Goal: Task Accomplishment & Management: Use online tool/utility

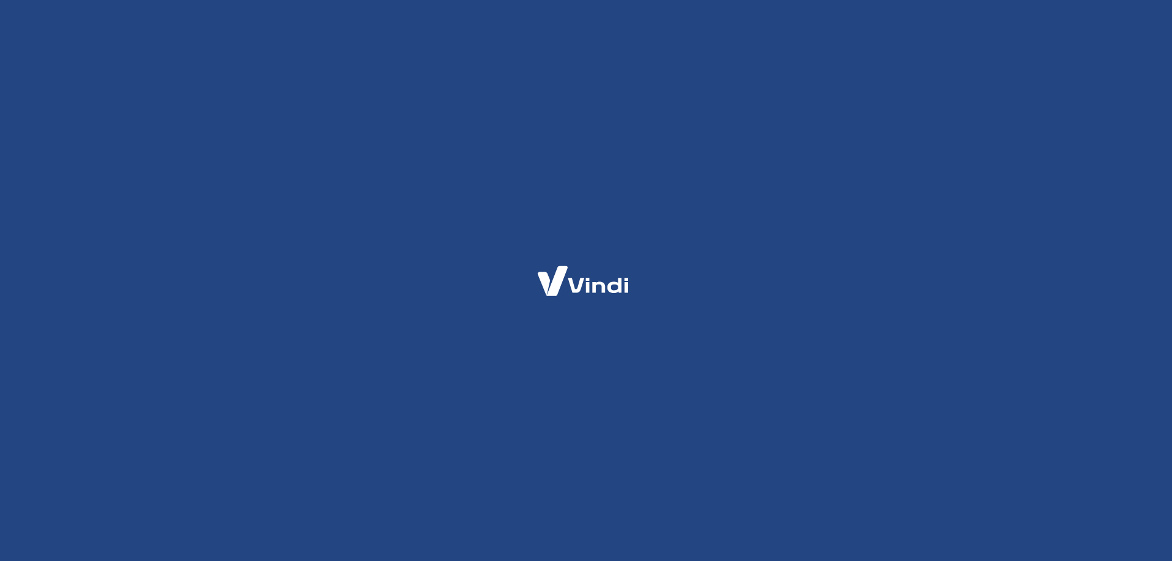
click at [84, 561] on div at bounding box center [586, 280] width 1172 height 561
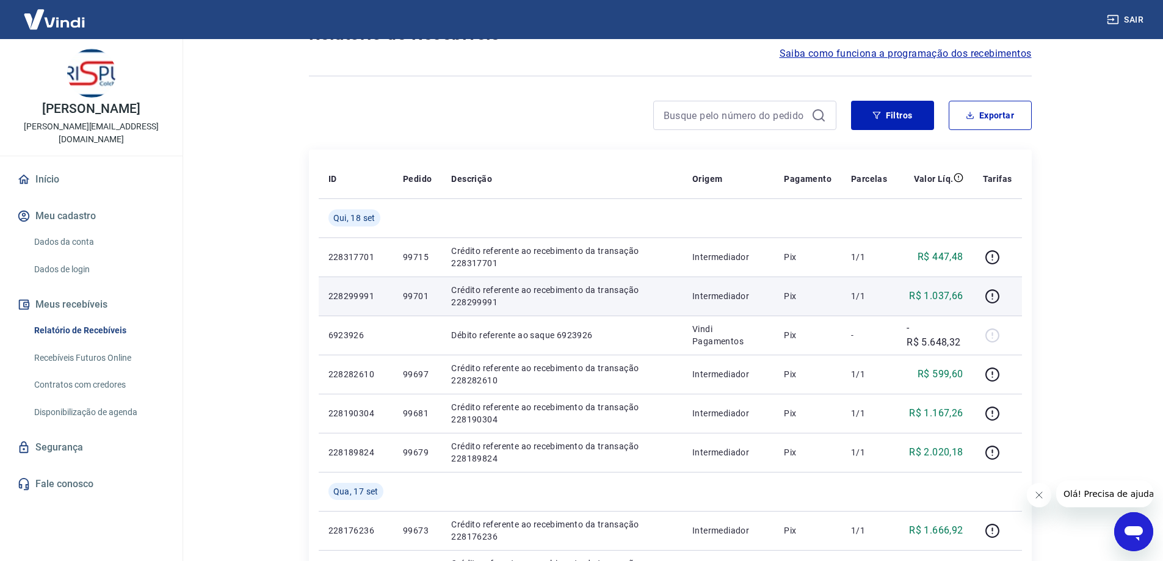
scroll to position [122, 0]
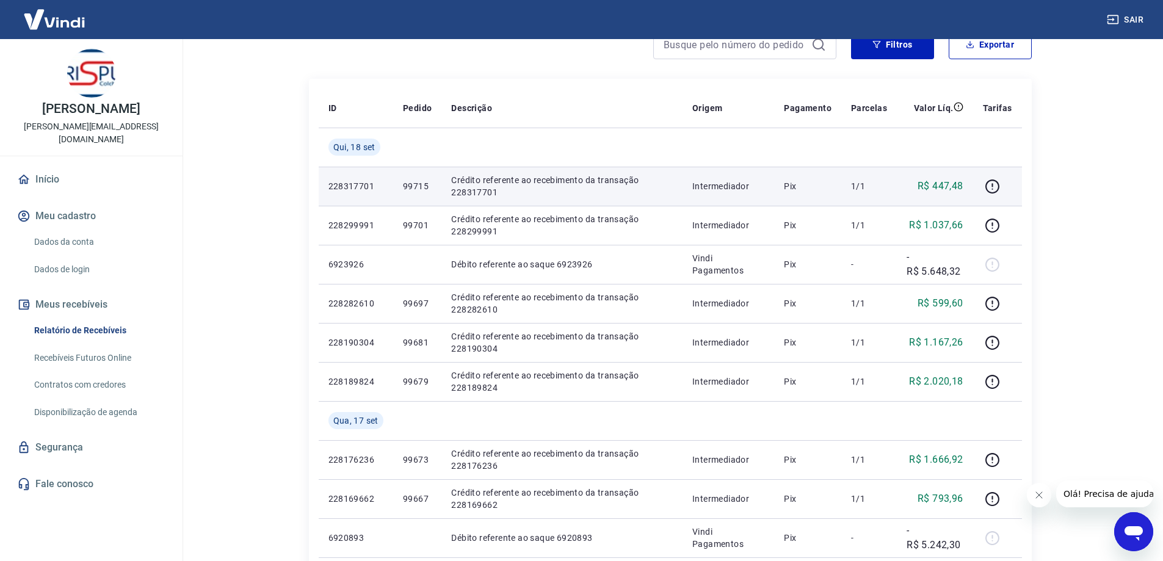
click at [957, 186] on p "R$ 447,48" at bounding box center [941, 186] width 46 height 15
click at [950, 183] on p "R$ 447,48" at bounding box center [941, 186] width 46 height 15
click at [503, 186] on p "Crédito referente ao recebimento da transação 228317701" at bounding box center [562, 186] width 222 height 24
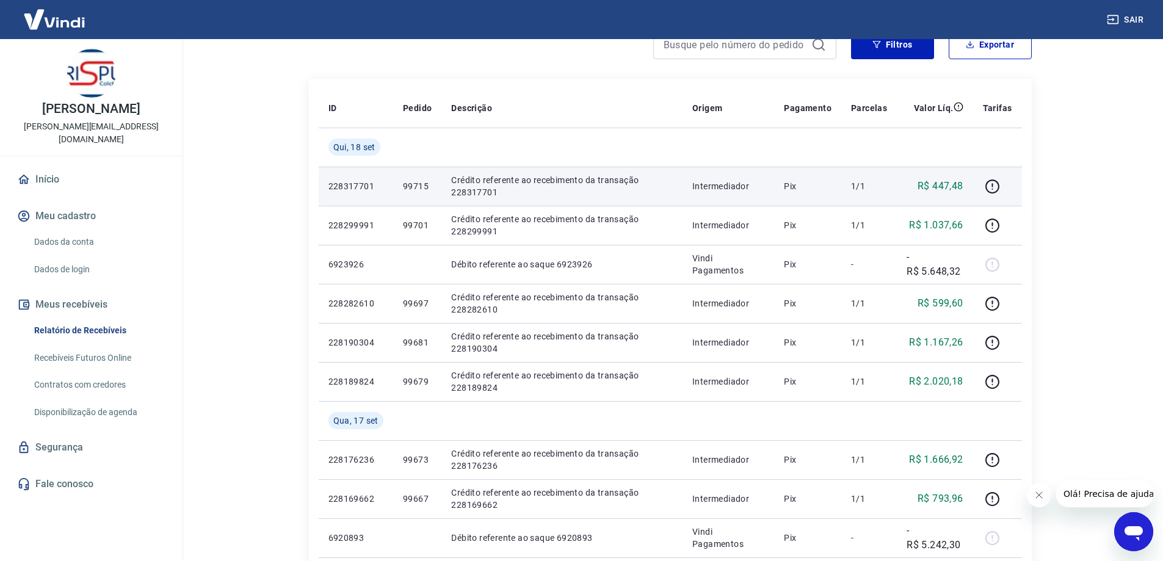
click at [501, 181] on p "Crédito referente ao recebimento da transação 228317701" at bounding box center [562, 186] width 222 height 24
click at [512, 181] on p "Crédito referente ao recebimento da transação 228317701" at bounding box center [562, 186] width 222 height 24
click at [994, 189] on icon "button" at bounding box center [992, 188] width 1 height 1
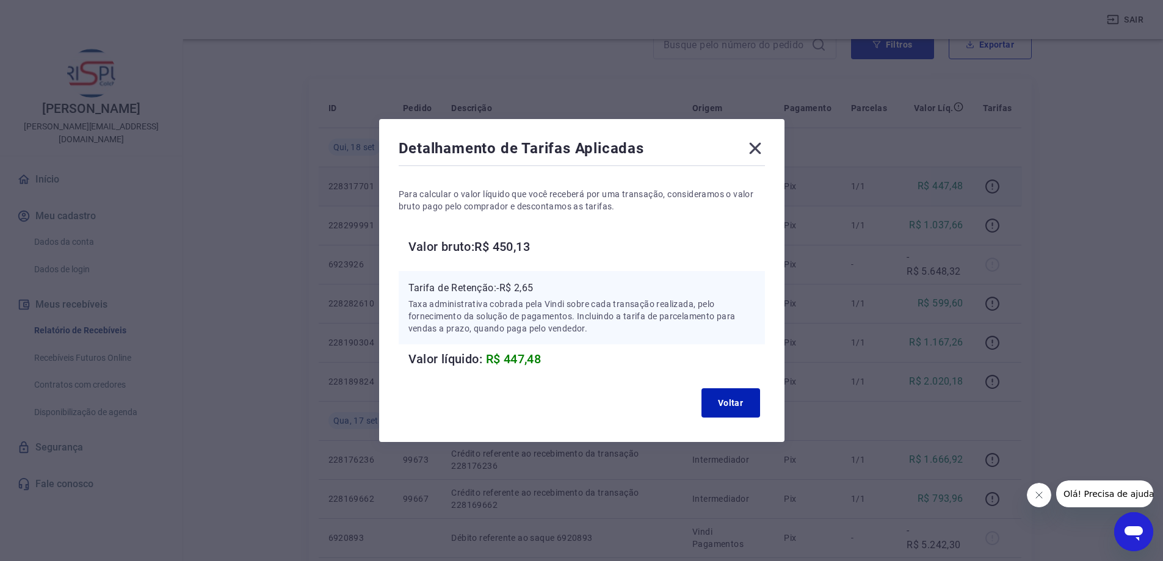
click at [522, 246] on h6 "Valor bruto: R$ 450,13" at bounding box center [587, 247] width 357 height 20
click at [574, 245] on h6 "Valor bruto: R$ 450,13" at bounding box center [587, 247] width 357 height 20
click at [539, 245] on h6 "Valor bruto: R$ 450,13" at bounding box center [587, 247] width 357 height 20
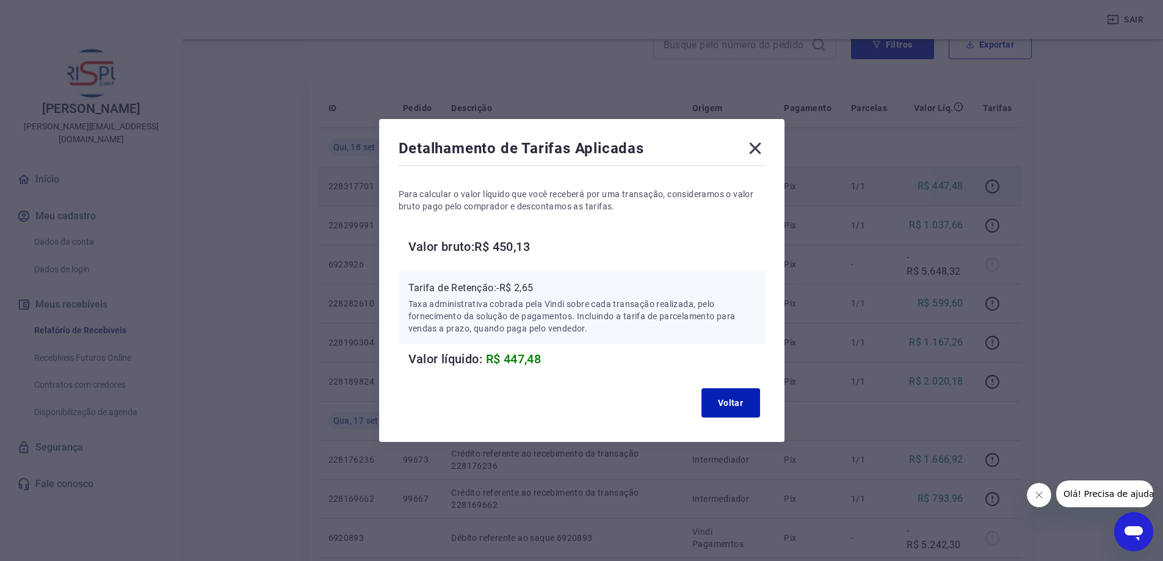
click at [539, 245] on h6 "Valor bruto: R$ 450,13" at bounding box center [587, 247] width 357 height 20
click at [564, 242] on h6 "Valor bruto: R$ 450,13" at bounding box center [587, 247] width 357 height 20
click at [523, 250] on h6 "Valor bruto: R$ 450,13" at bounding box center [587, 247] width 357 height 20
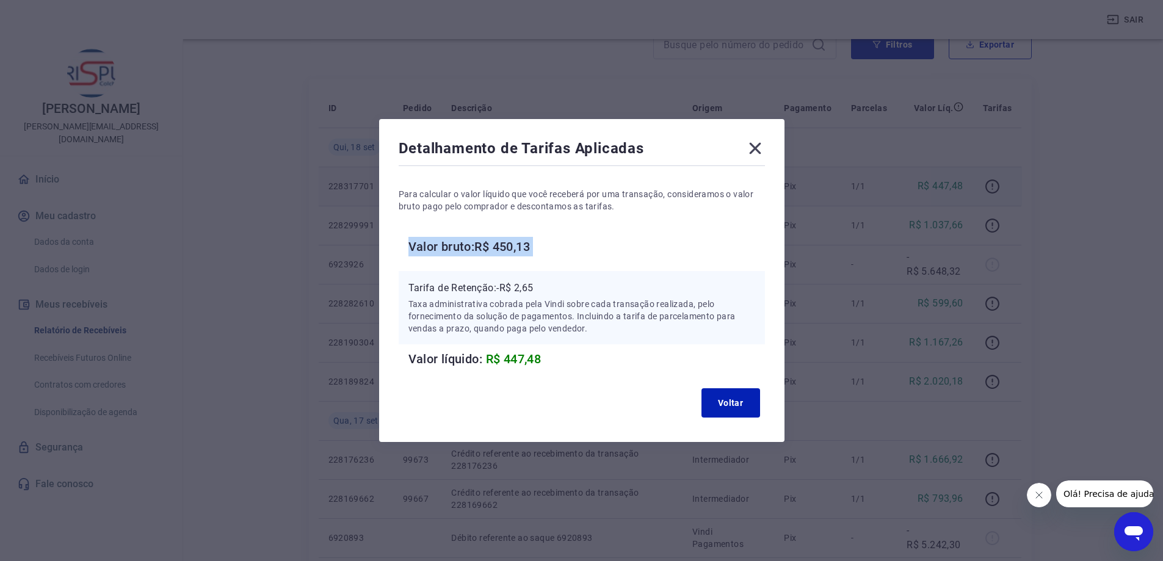
click at [523, 250] on h6 "Valor bruto: R$ 450,13" at bounding box center [587, 247] width 357 height 20
drag, startPoint x: 726, startPoint y: 404, endPoint x: 726, endPoint y: 383, distance: 20.8
click at [725, 404] on button "Voltar" at bounding box center [731, 402] width 59 height 29
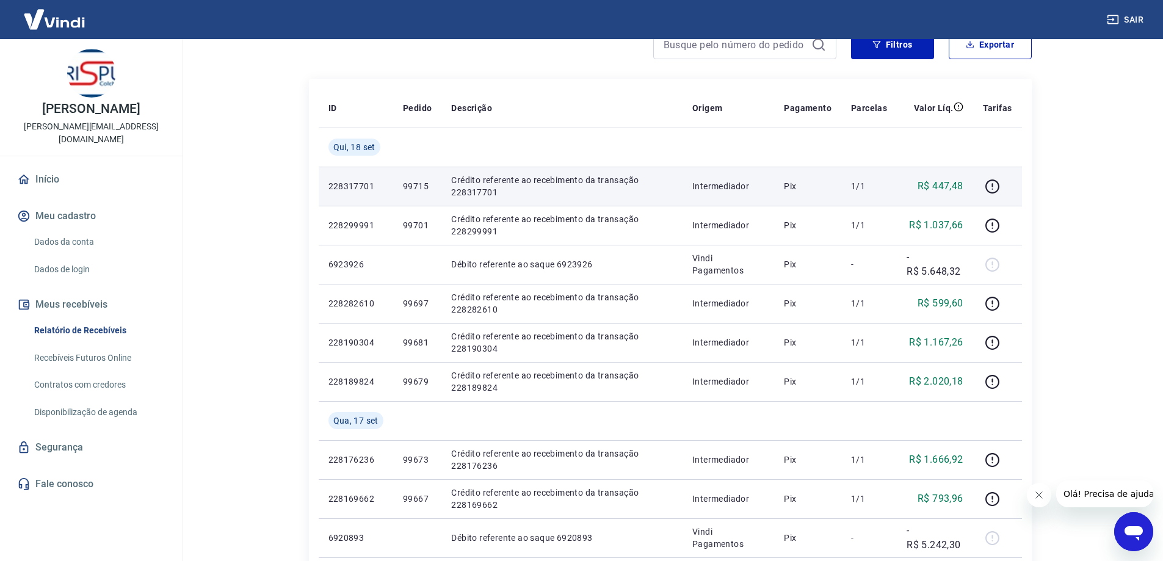
click at [809, 188] on p "Pix" at bounding box center [808, 186] width 48 height 12
click at [471, 198] on p "Crédito referente ao recebimento da transação 228317701" at bounding box center [562, 186] width 222 height 24
click at [476, 189] on p "Crédito referente ao recebimento da transação 228317701" at bounding box center [562, 186] width 222 height 24
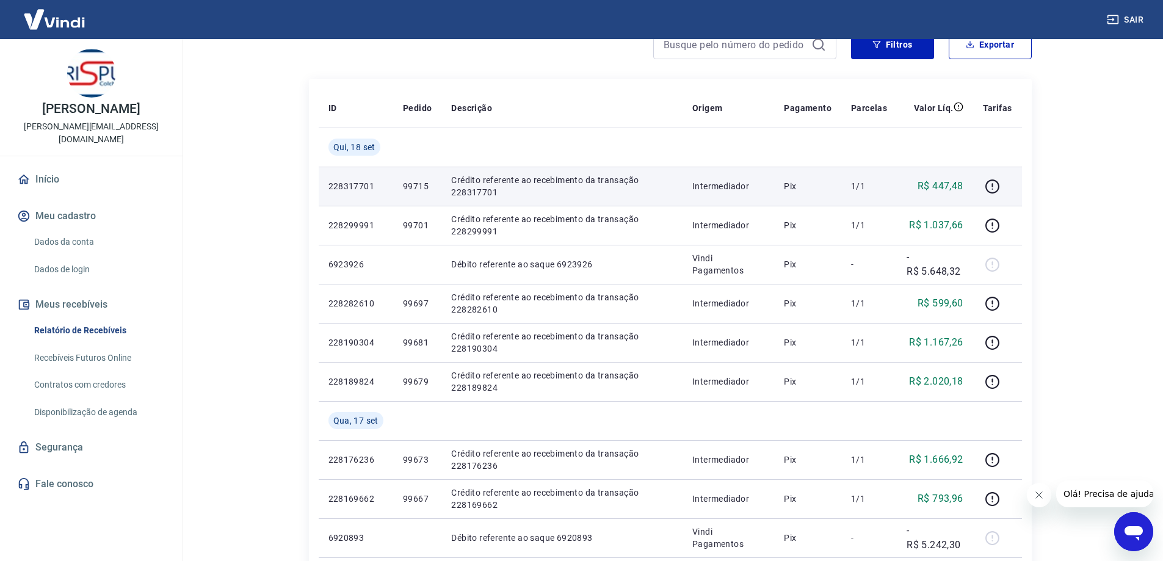
click at [936, 192] on p "R$ 447,48" at bounding box center [941, 186] width 46 height 15
click at [989, 188] on icon "button" at bounding box center [992, 186] width 15 height 15
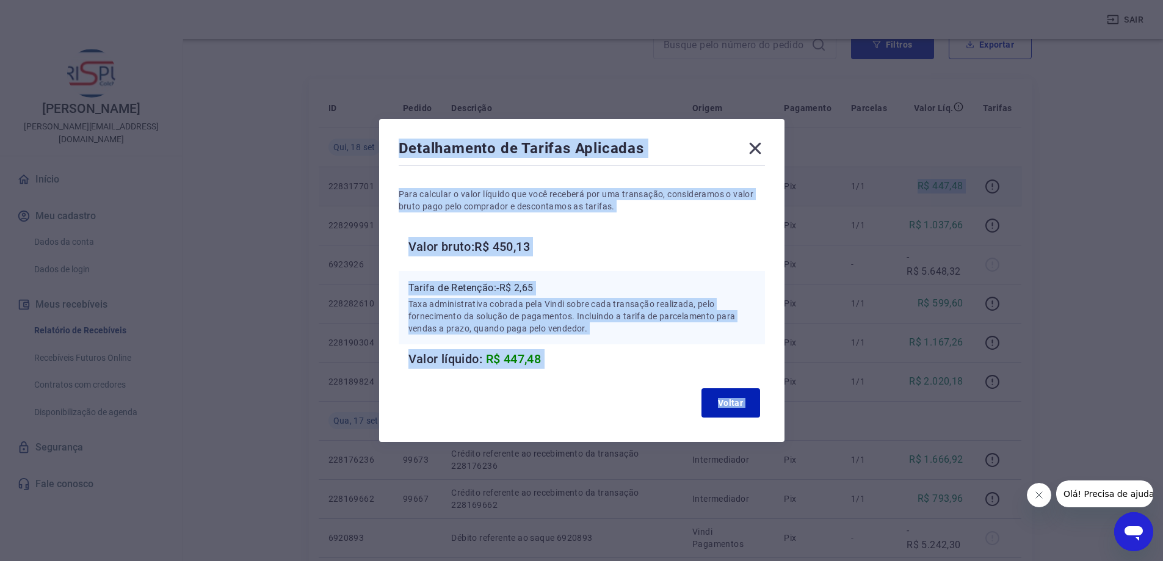
click at [565, 239] on h6 "Valor bruto: R$ 450,13" at bounding box center [587, 247] width 357 height 20
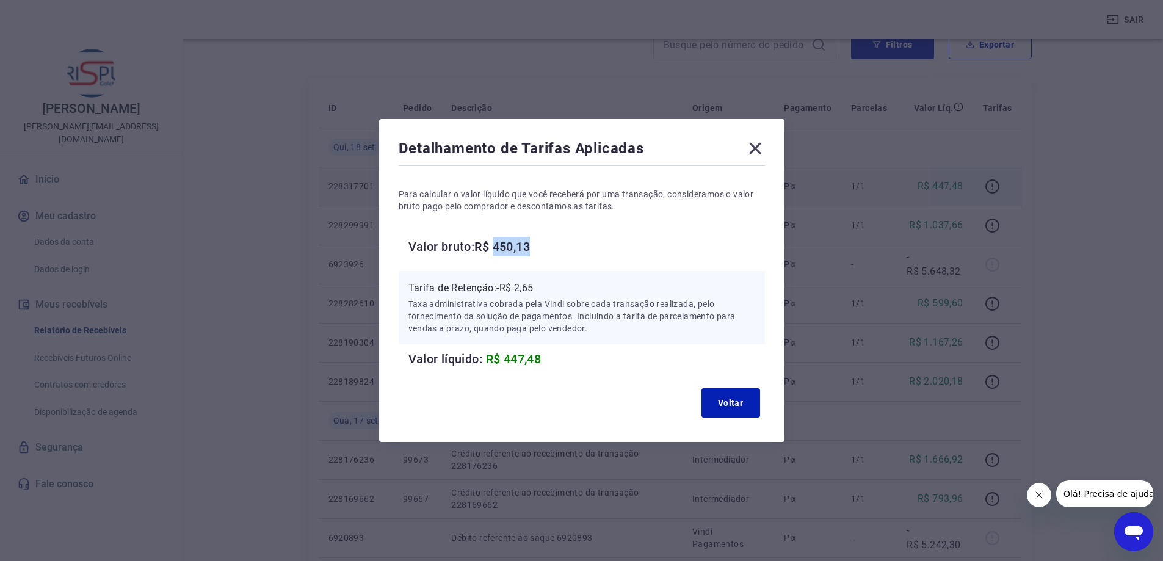
drag, startPoint x: 501, startPoint y: 247, endPoint x: 545, endPoint y: 245, distance: 44.6
click at [545, 245] on h6 "Valor bruto: R$ 450,13" at bounding box center [587, 247] width 357 height 20
click at [742, 393] on button "Voltar" at bounding box center [731, 402] width 59 height 29
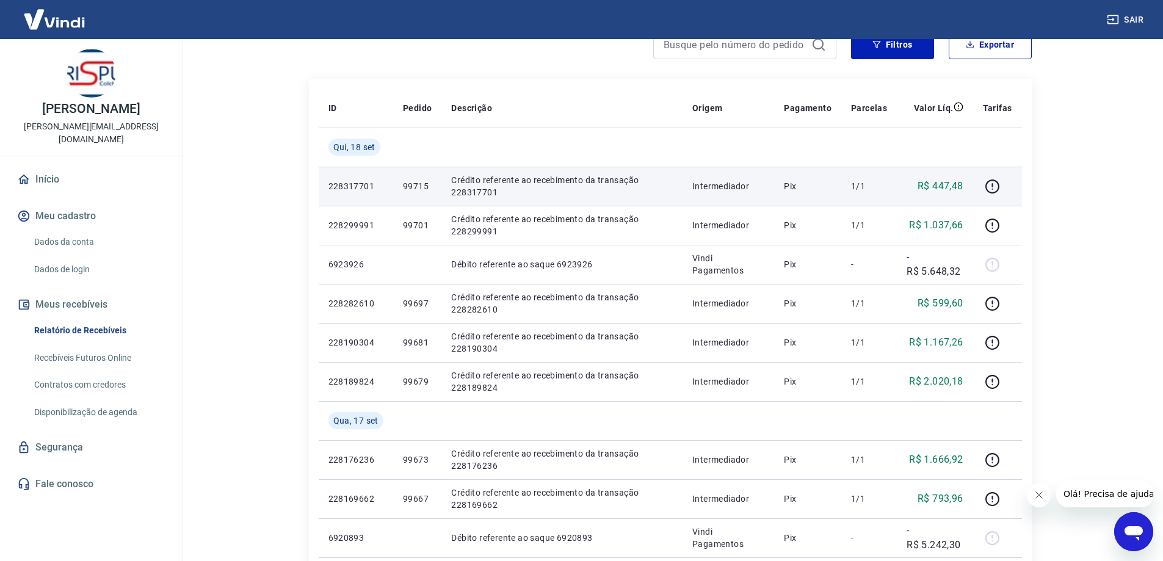
click at [363, 189] on p "228317701" at bounding box center [356, 186] width 55 height 12
click at [653, 181] on p "Crédito referente ao recebimento da transação 228317701" at bounding box center [562, 186] width 222 height 24
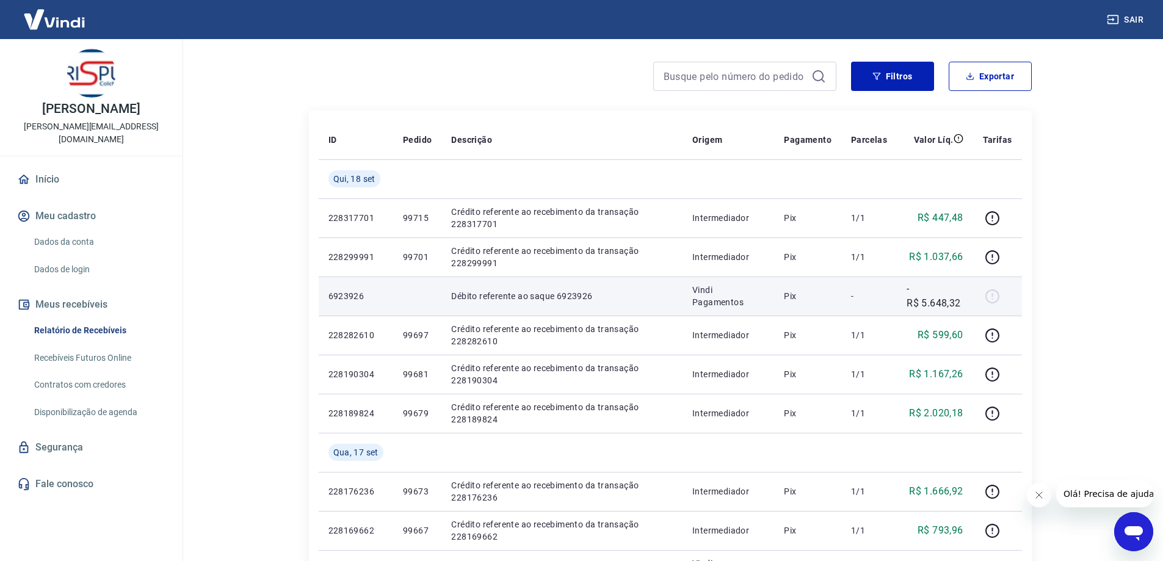
scroll to position [61, 0]
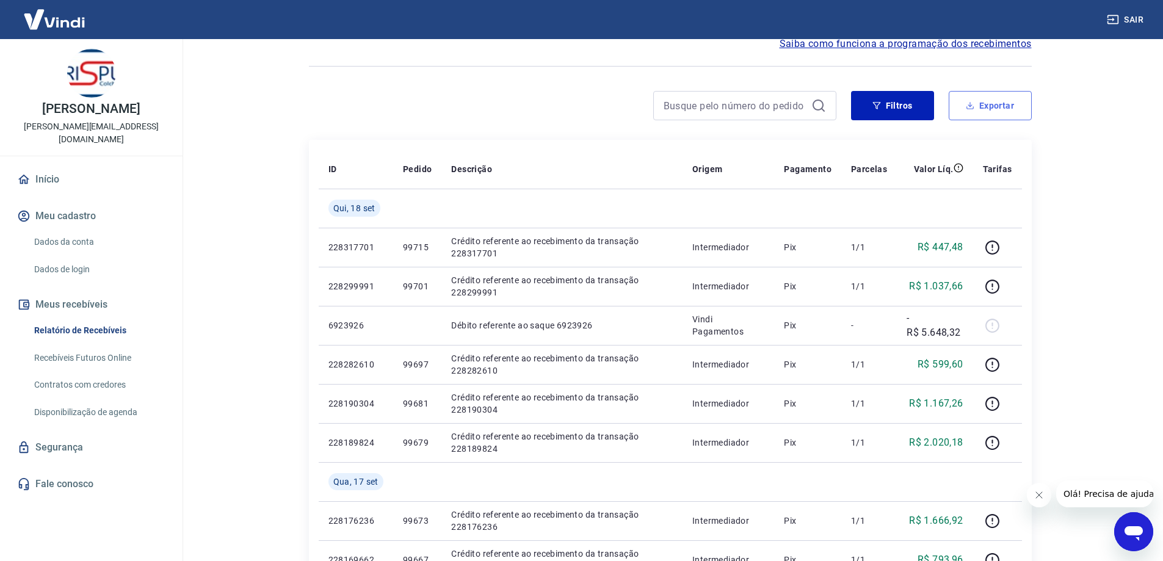
click at [978, 104] on button "Exportar" at bounding box center [990, 105] width 83 height 29
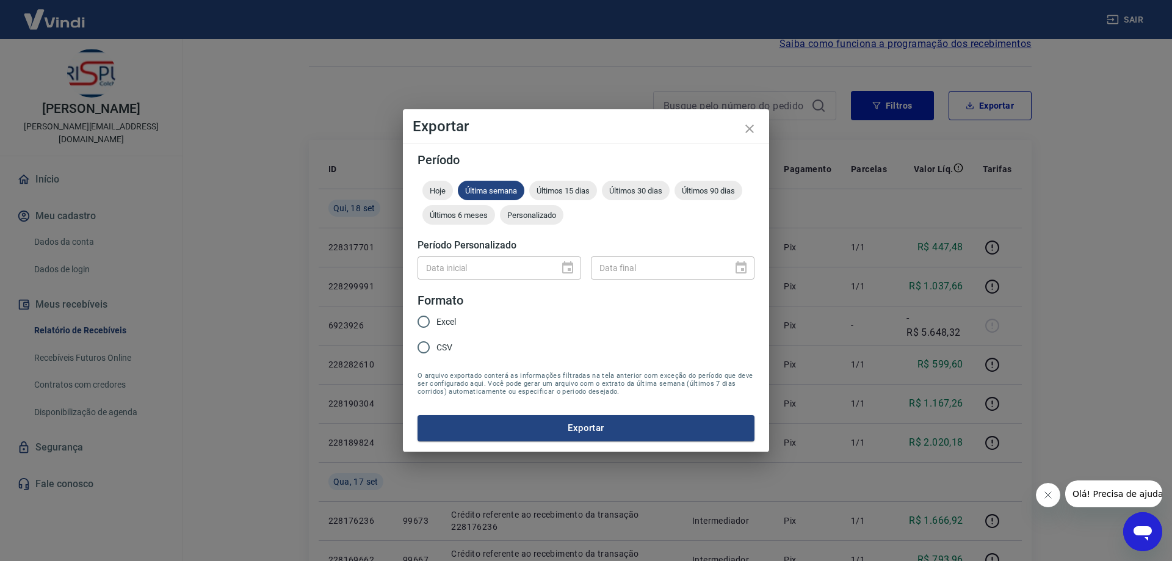
click at [441, 324] on span "Excel" at bounding box center [447, 322] width 20 height 13
click at [437, 324] on input "Excel" at bounding box center [424, 322] width 26 height 26
radio input "true"
click at [575, 264] on div "Data inicial" at bounding box center [500, 267] width 164 height 23
click at [569, 266] on div "Data inicial" at bounding box center [500, 267] width 164 height 23
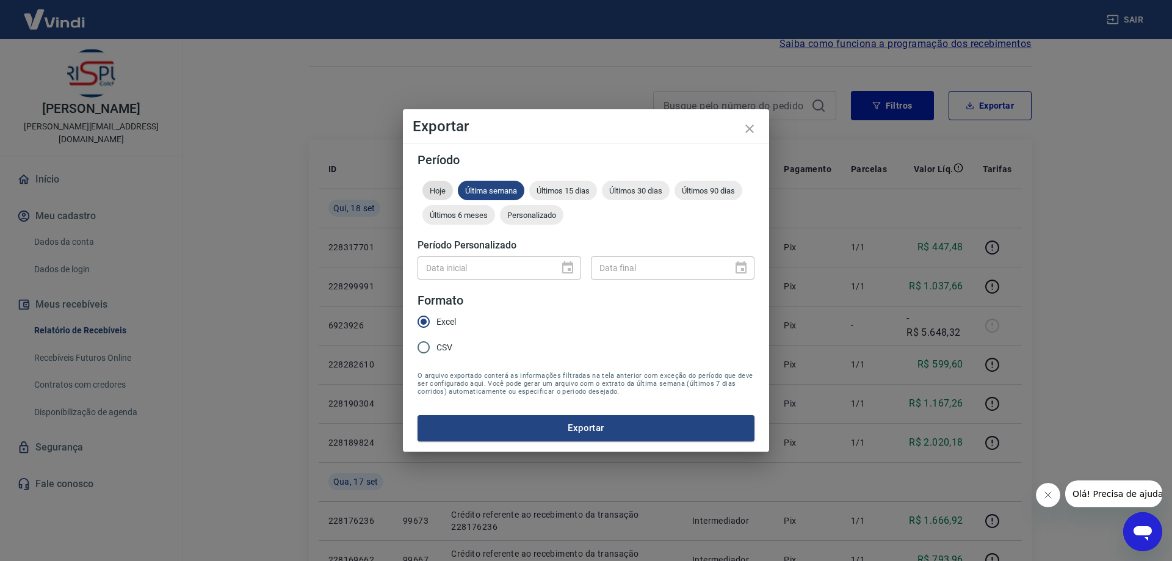
click at [440, 190] on span "Hoje" at bounding box center [438, 190] width 31 height 9
click at [588, 420] on button "Exportar" at bounding box center [586, 428] width 337 height 26
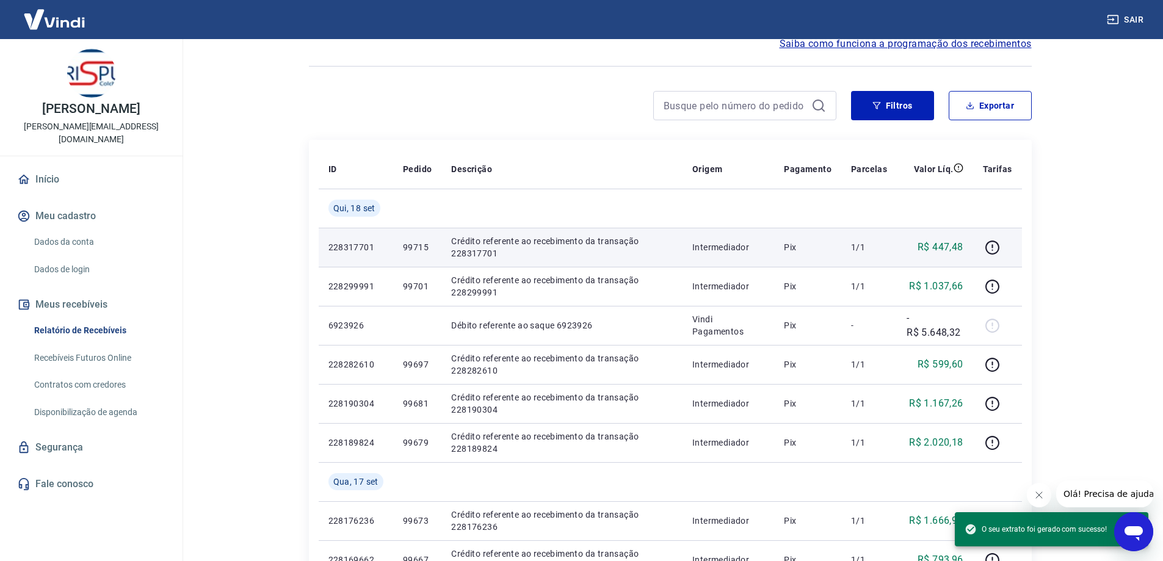
click at [420, 249] on p "99715" at bounding box center [417, 247] width 29 height 12
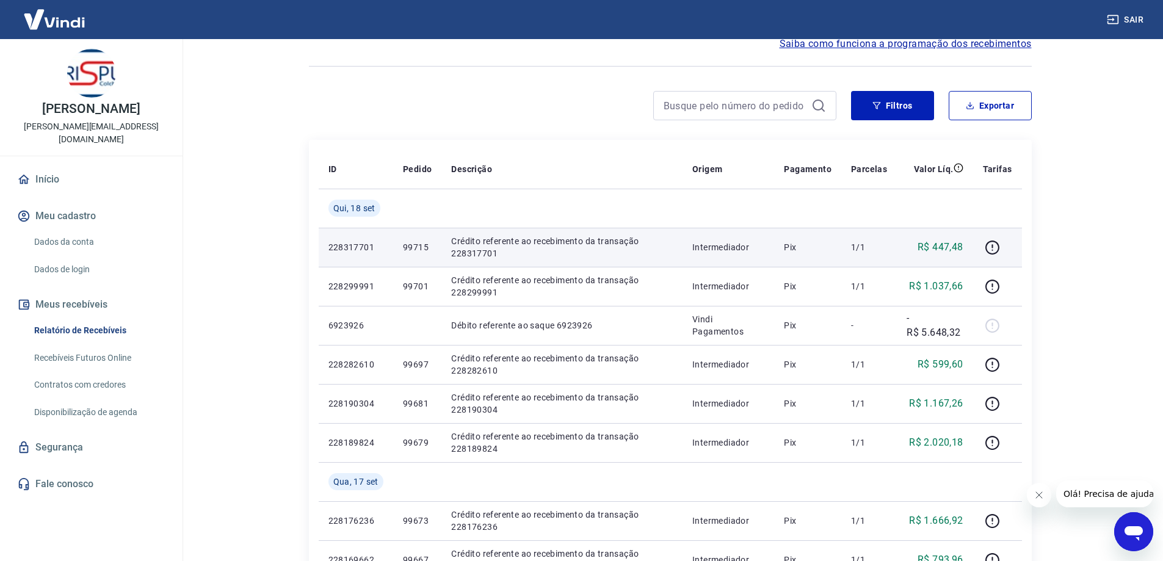
click at [420, 249] on p "99715" at bounding box center [417, 247] width 29 height 12
copy p "99715"
click at [482, 244] on p "Crédito referente ao recebimento da transação 228317701" at bounding box center [562, 247] width 222 height 24
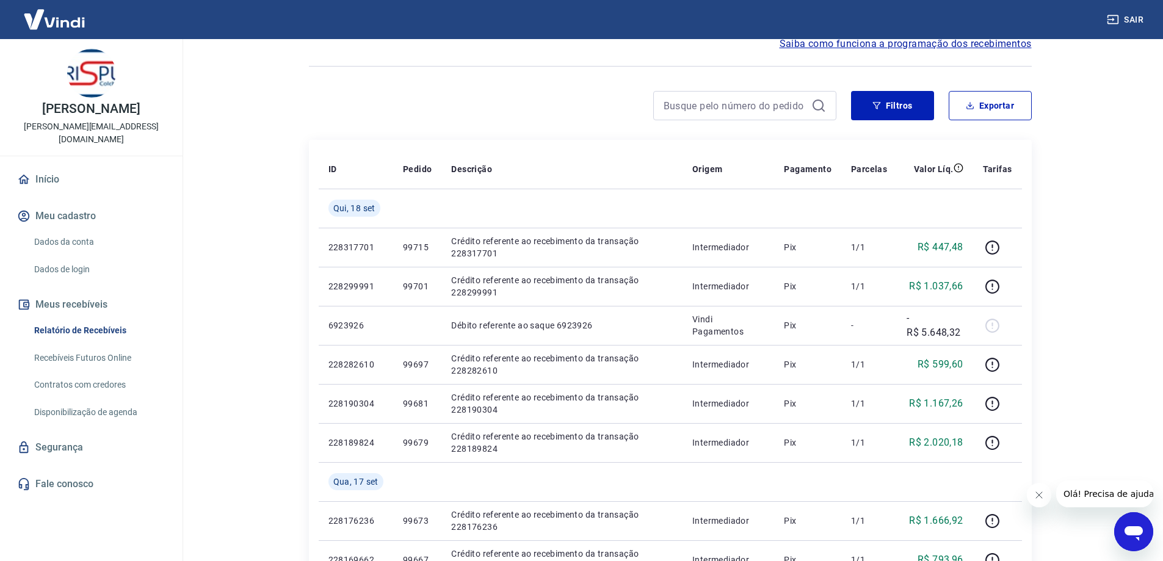
click at [592, 112] on div at bounding box center [573, 105] width 528 height 29
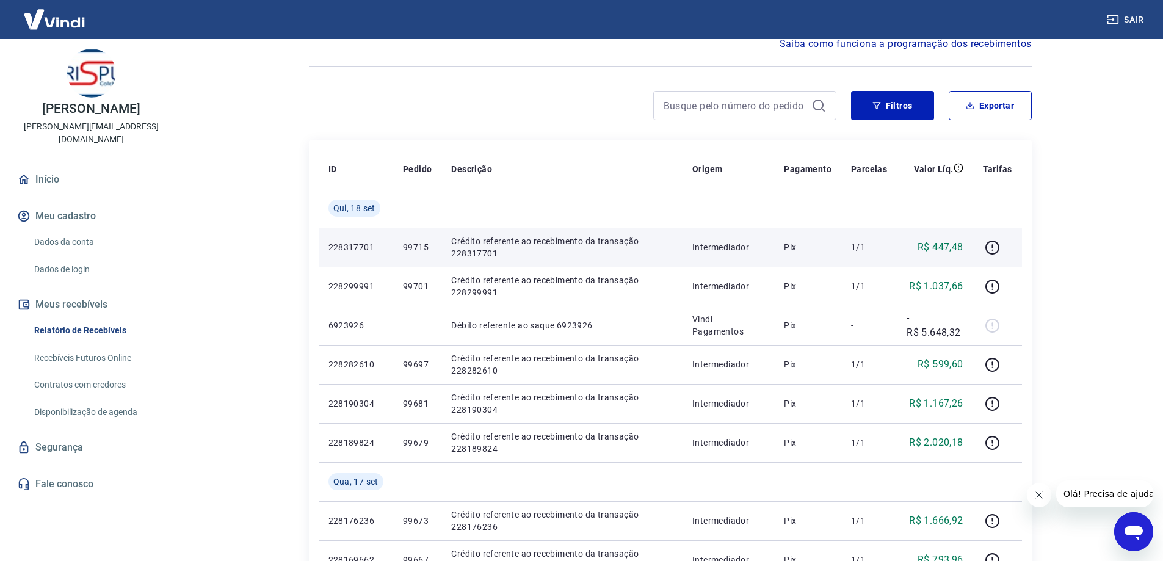
scroll to position [0, 0]
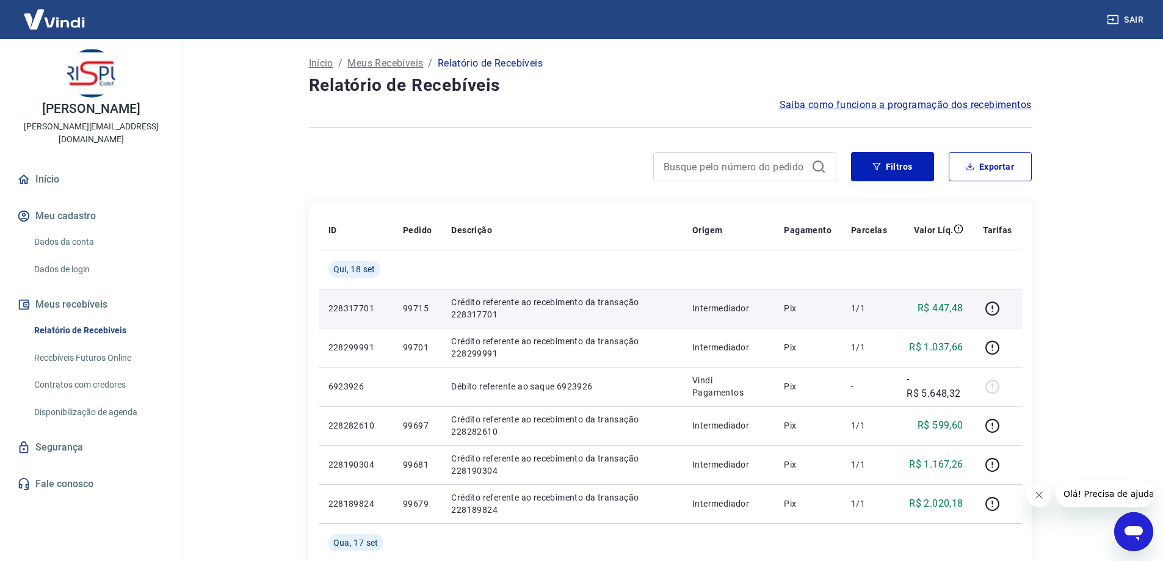
click at [415, 306] on p "99715" at bounding box center [417, 308] width 29 height 12
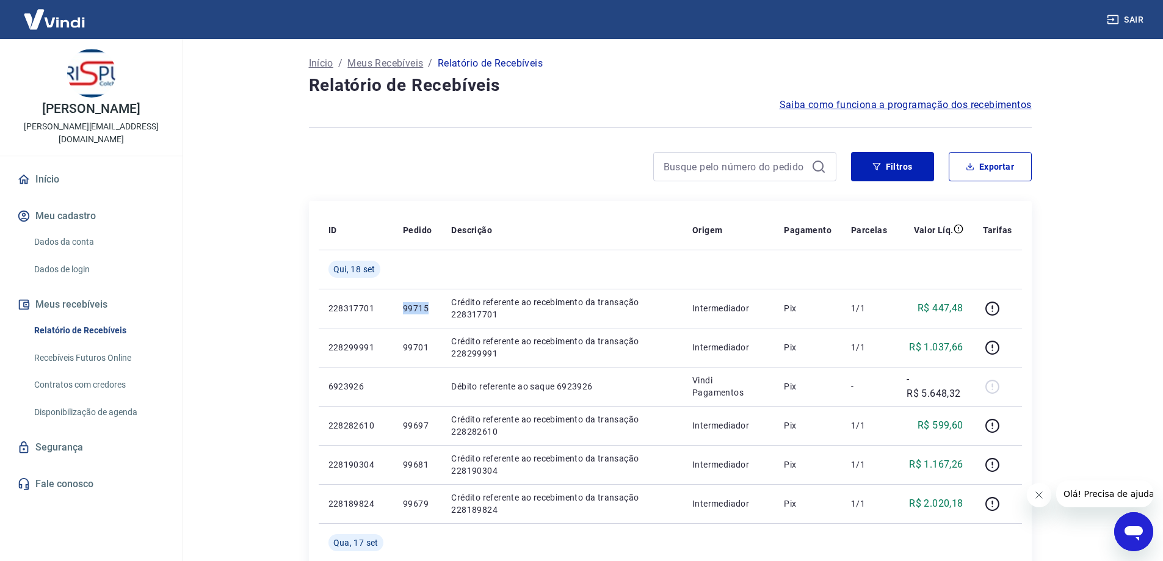
copy p "99715"
click at [374, 79] on h4 "Relatório de Recebíveis" at bounding box center [670, 85] width 723 height 24
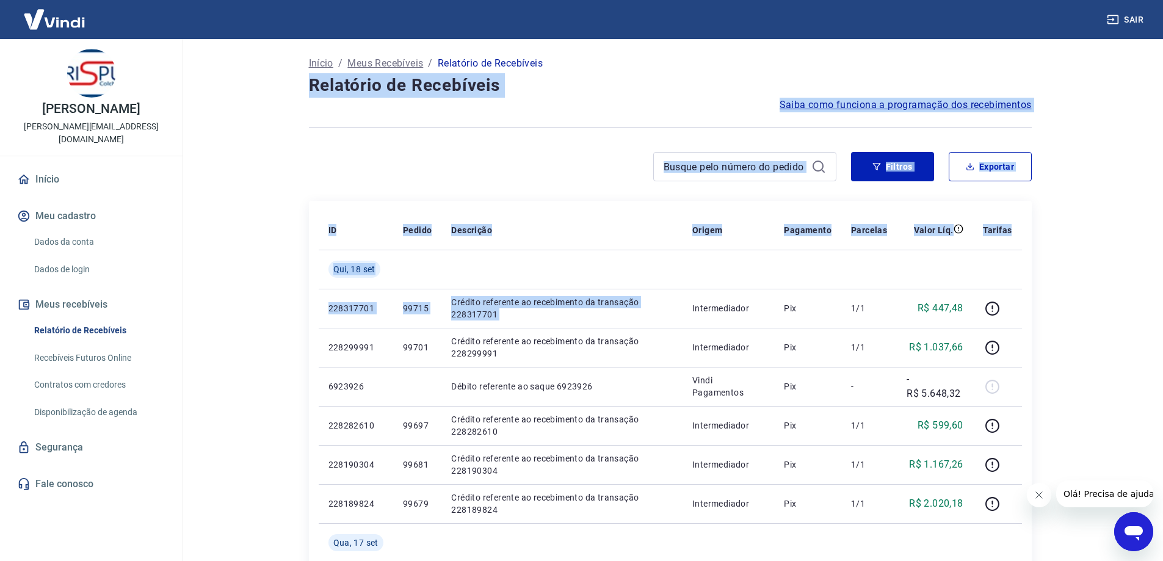
drag, startPoint x: 374, startPoint y: 79, endPoint x: 603, endPoint y: 195, distance: 256.7
click at [587, 156] on div at bounding box center [573, 166] width 528 height 29
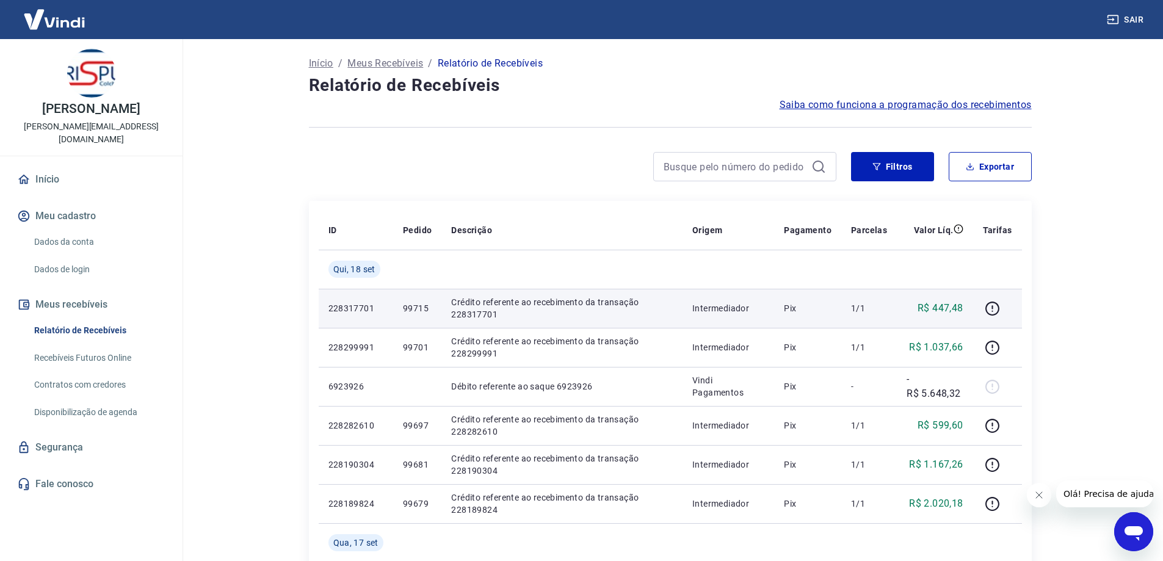
click at [572, 299] on p "Crédito referente ao recebimento da transação 228317701" at bounding box center [562, 308] width 222 height 24
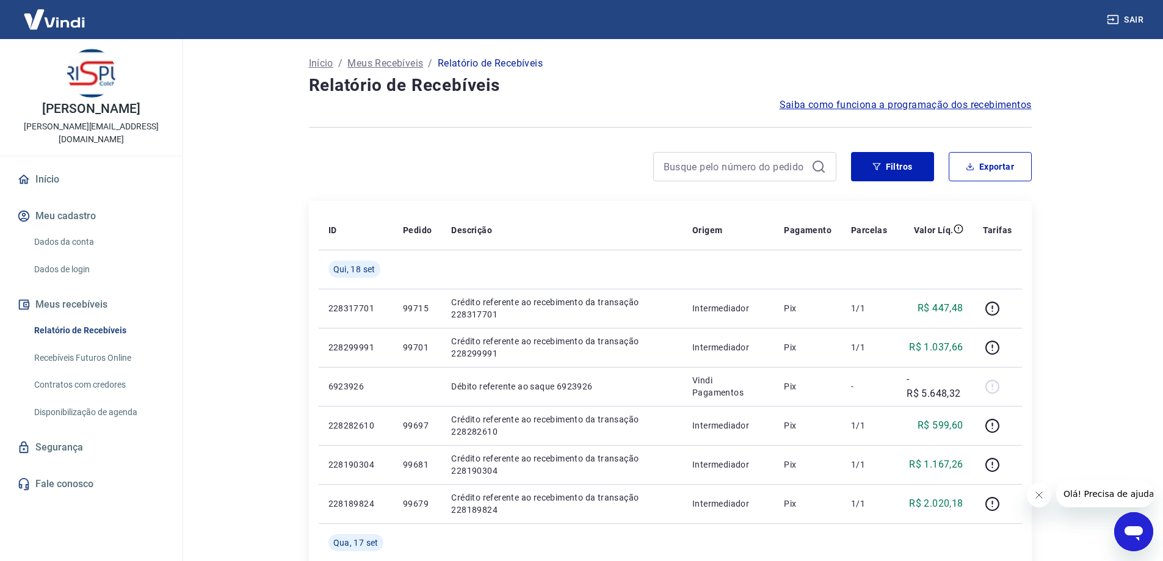
click at [572, 186] on div "Filtros Exportar" at bounding box center [670, 171] width 723 height 39
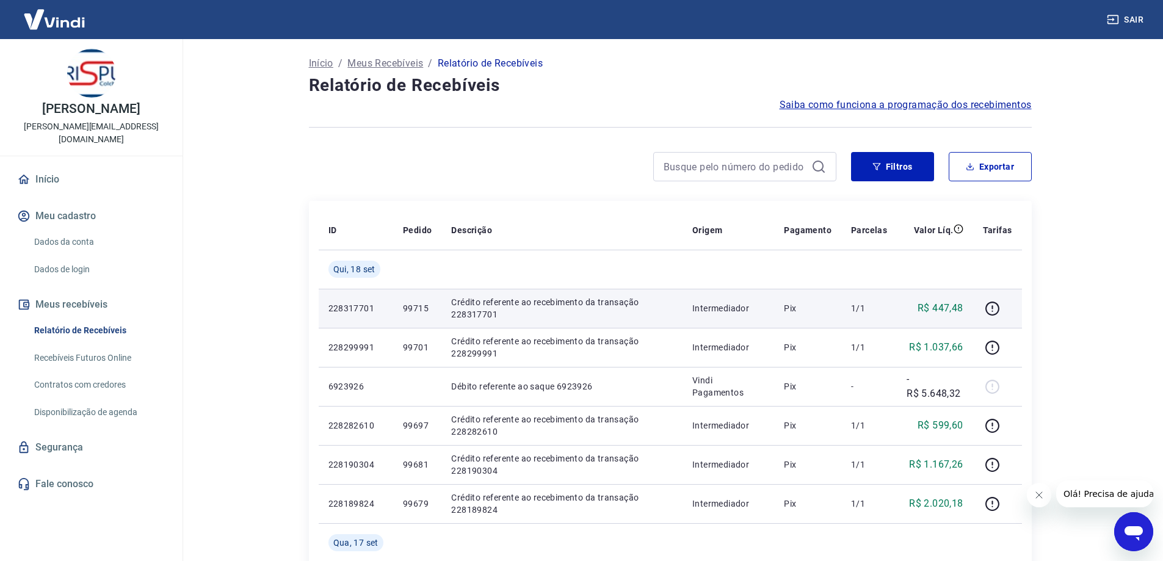
click at [587, 300] on p "Crédito referente ao recebimento da transação 228317701" at bounding box center [562, 308] width 222 height 24
click at [820, 301] on td "Pix" at bounding box center [807, 308] width 67 height 39
click at [617, 305] on p "Crédito referente ao recebimento da transação 228317701" at bounding box center [562, 308] width 222 height 24
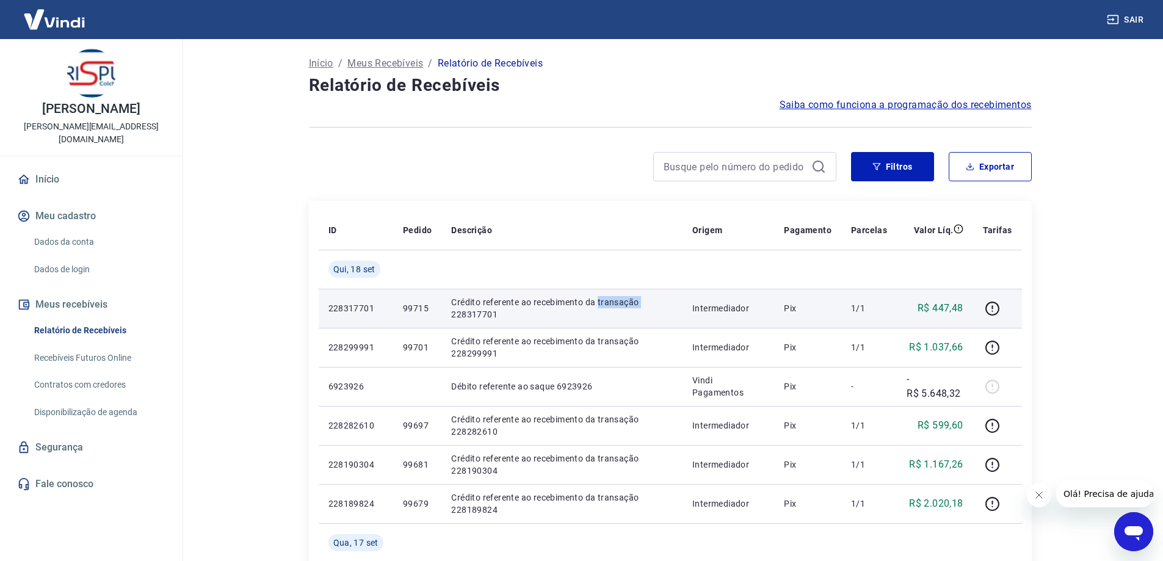
click at [617, 305] on p "Crédito referente ao recebimento da transação 228317701" at bounding box center [562, 308] width 222 height 24
click at [619, 317] on p "Crédito referente ao recebimento da transação 228317701" at bounding box center [562, 308] width 222 height 24
click at [1000, 308] on icon "button" at bounding box center [993, 309] width 14 height 14
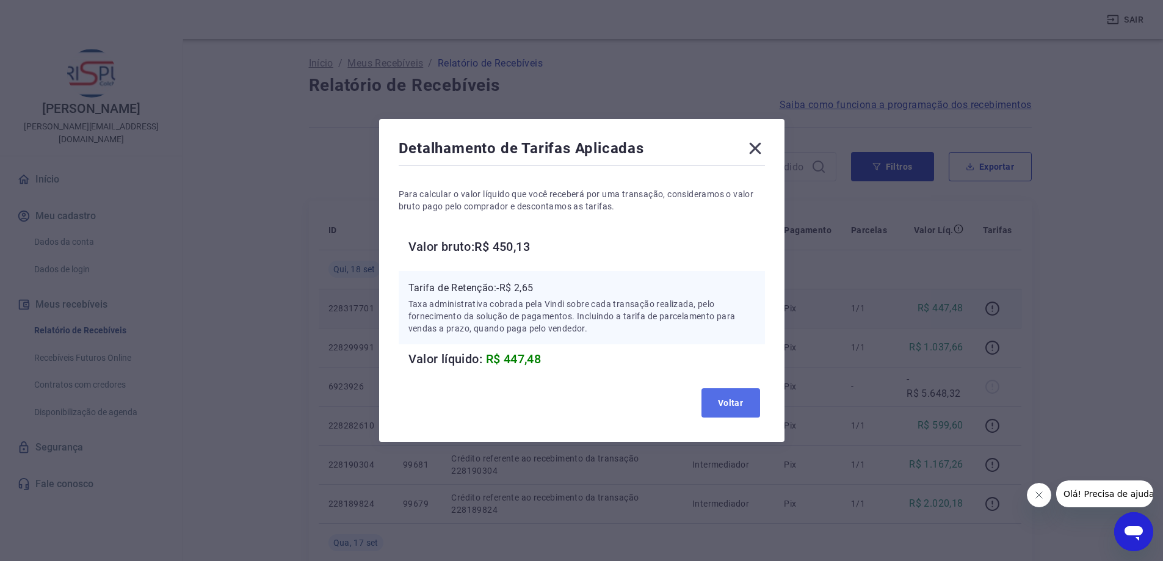
click at [743, 399] on button "Voltar" at bounding box center [731, 402] width 59 height 29
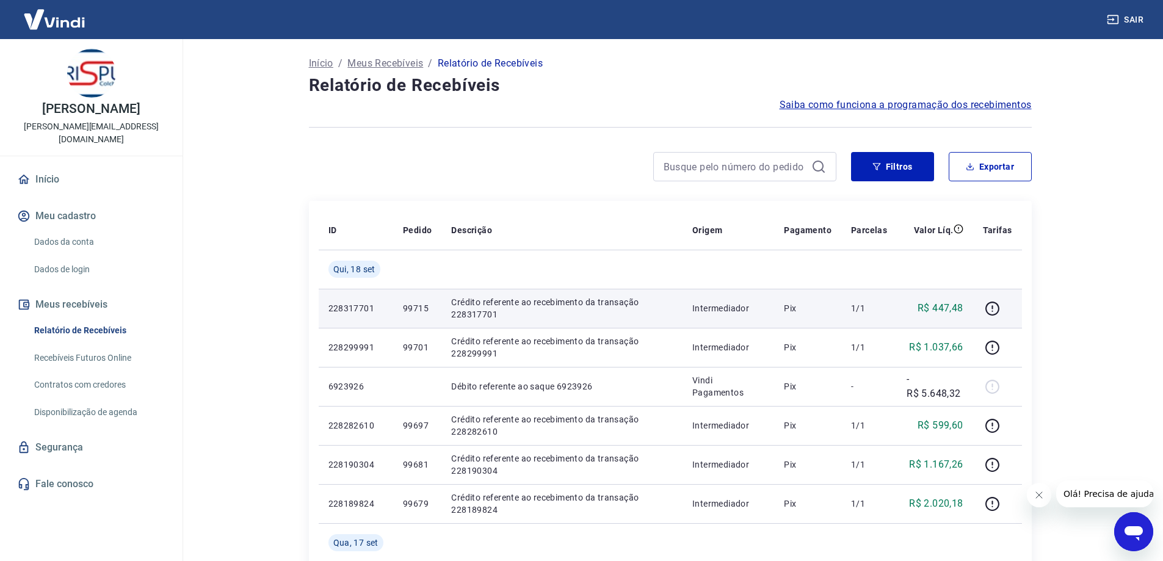
click at [579, 300] on p "Crédito referente ao recebimento da transação 228317701" at bounding box center [562, 308] width 222 height 24
click at [724, 308] on p "Intermediador" at bounding box center [728, 308] width 72 height 12
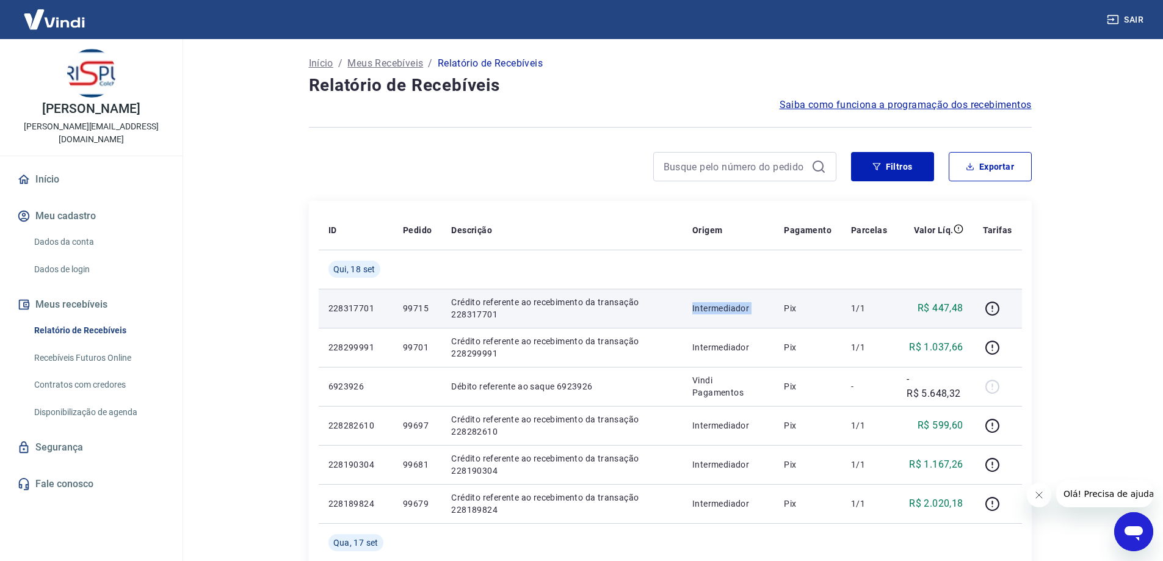
click at [724, 308] on p "Intermediador" at bounding box center [728, 308] width 72 height 12
click at [405, 309] on p "99715" at bounding box center [417, 308] width 29 height 12
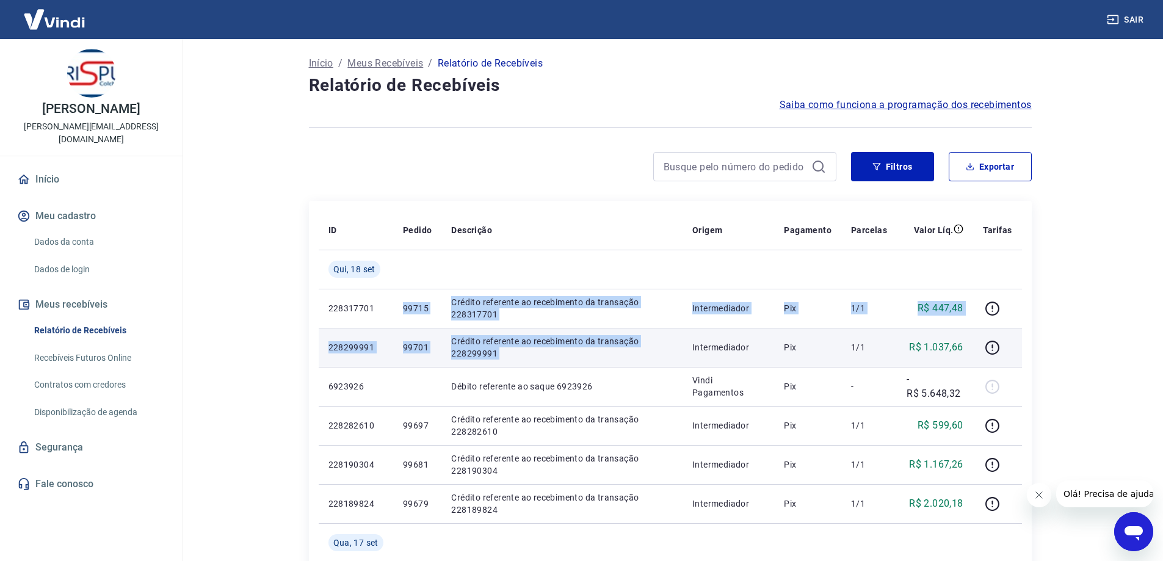
drag, startPoint x: 405, startPoint y: 309, endPoint x: 558, endPoint y: 336, distance: 155.1
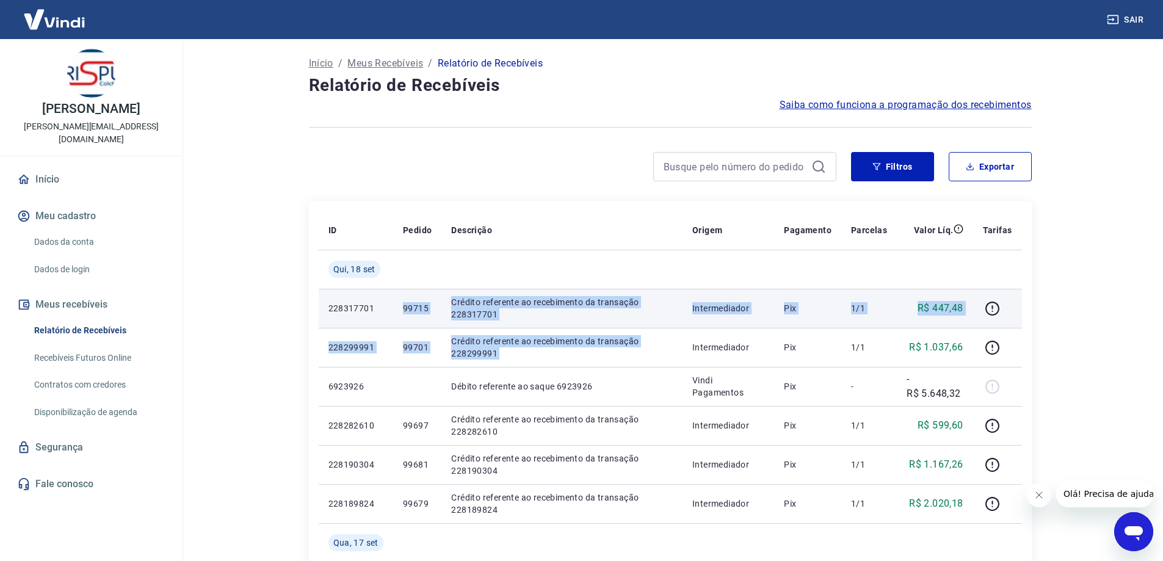
click at [532, 309] on p "Crédito referente ao recebimento da transação 228317701" at bounding box center [562, 308] width 222 height 24
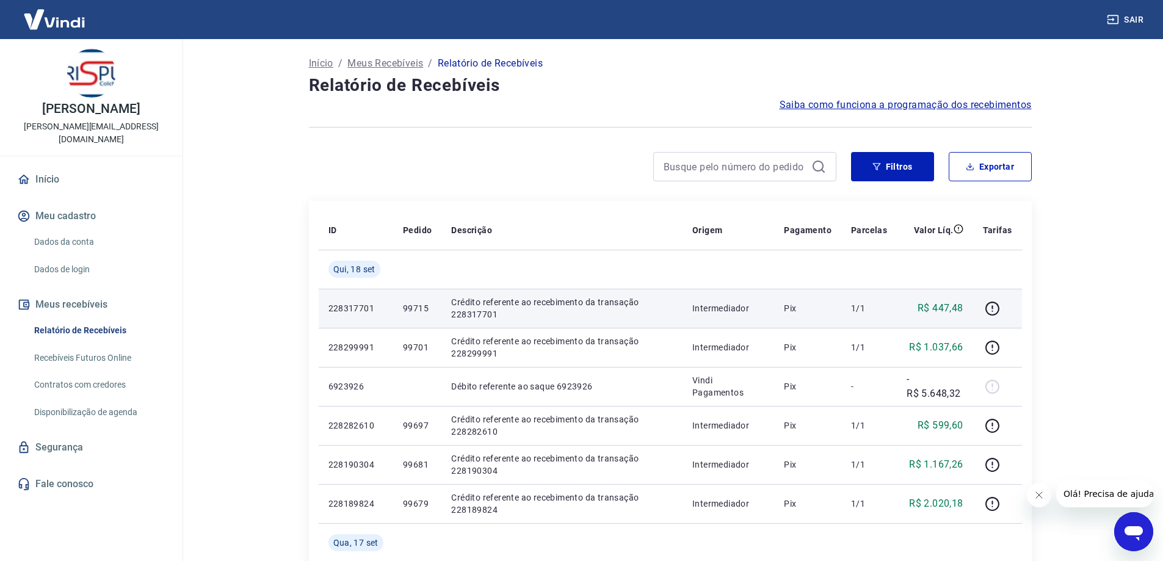
click at [330, 308] on p "228317701" at bounding box center [356, 308] width 55 height 12
drag, startPoint x: 330, startPoint y: 308, endPoint x: 680, endPoint y: 300, distance: 350.0
click at [680, 300] on tr "228317701 99715 Crédito referente ao recebimento da transação 228317701 Interme…" at bounding box center [670, 308] width 703 height 39
click at [680, 300] on td "Crédito referente ao recebimento da transação 228317701" at bounding box center [562, 308] width 241 height 39
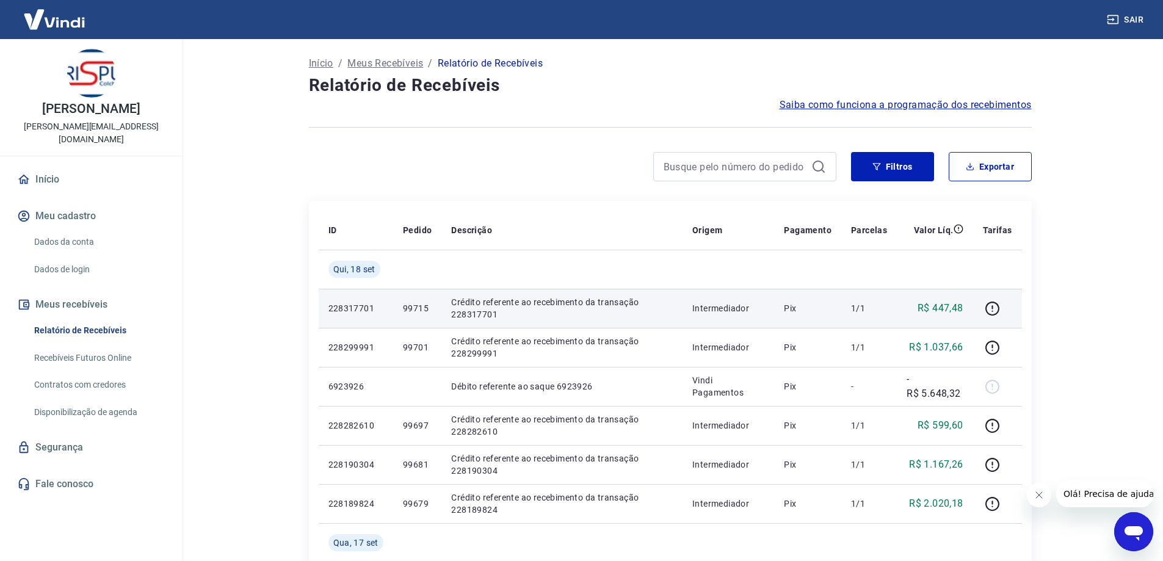
click at [788, 310] on p "Pix" at bounding box center [808, 308] width 48 height 12
click at [943, 309] on p "R$ 447,48" at bounding box center [941, 308] width 46 height 15
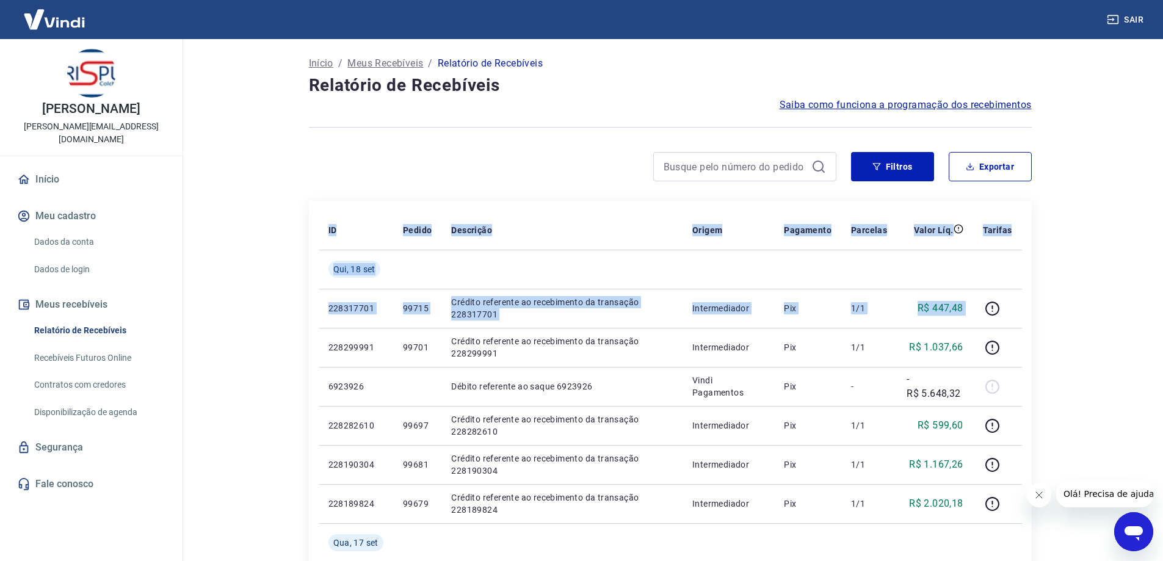
drag, startPoint x: 943, startPoint y: 309, endPoint x: 303, endPoint y: 317, distance: 640.0
click at [327, 311] on td "228317701" at bounding box center [356, 308] width 75 height 39
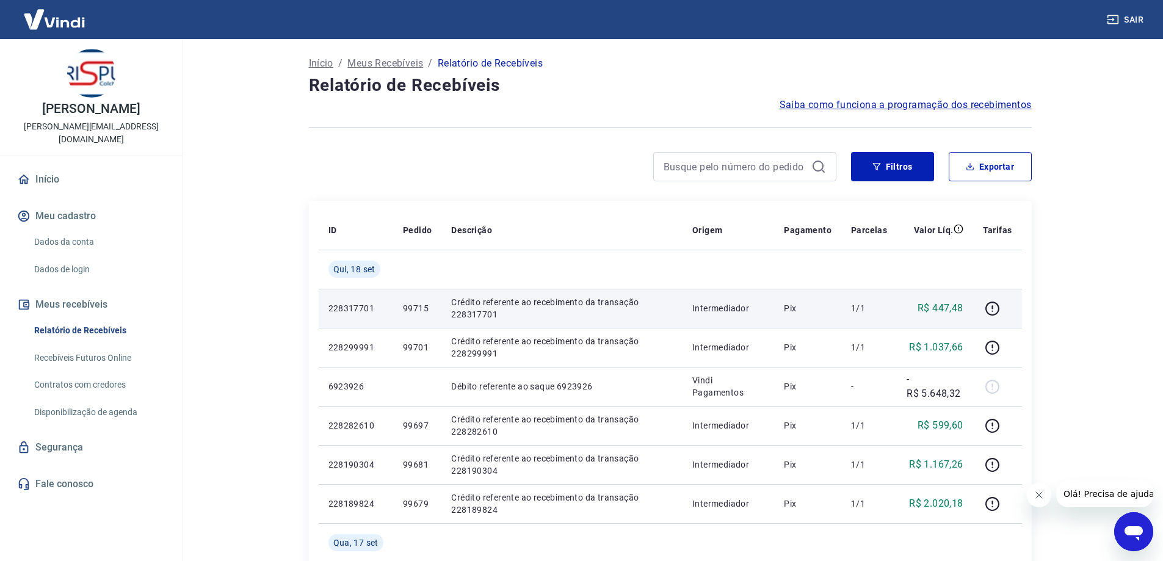
click at [338, 308] on p "228317701" at bounding box center [356, 308] width 55 height 12
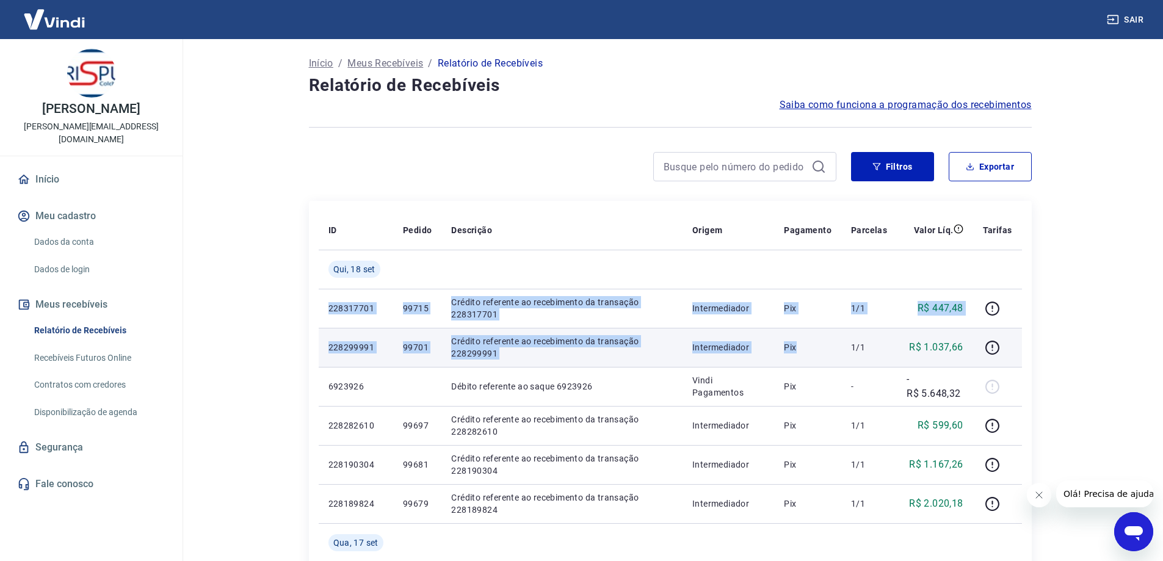
drag, startPoint x: 338, startPoint y: 308, endPoint x: 782, endPoint y: 334, distance: 444.7
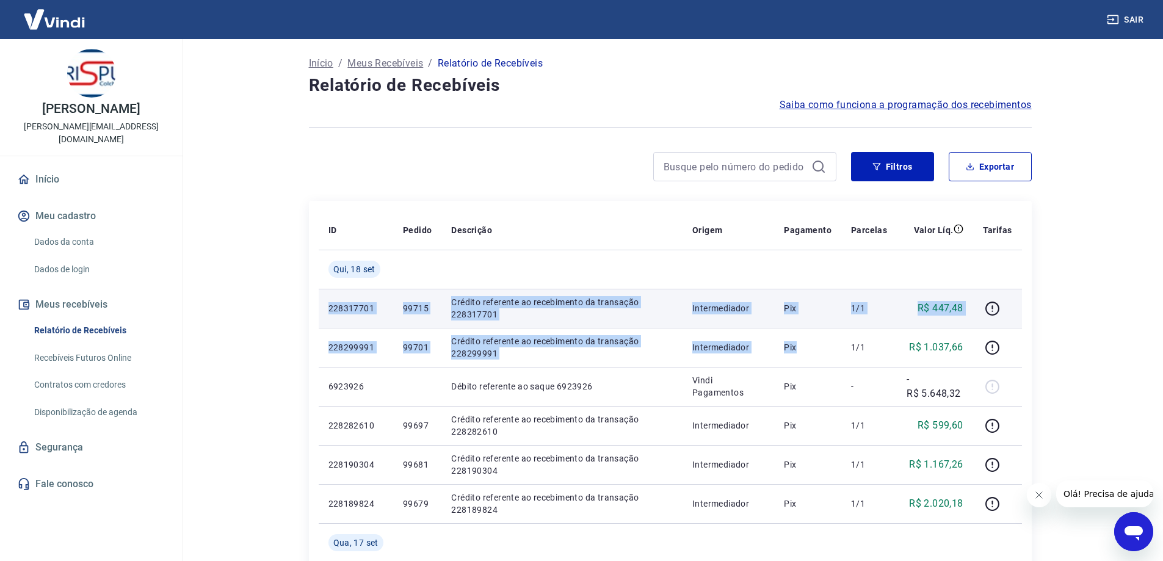
click at [780, 323] on td "Pix" at bounding box center [807, 308] width 67 height 39
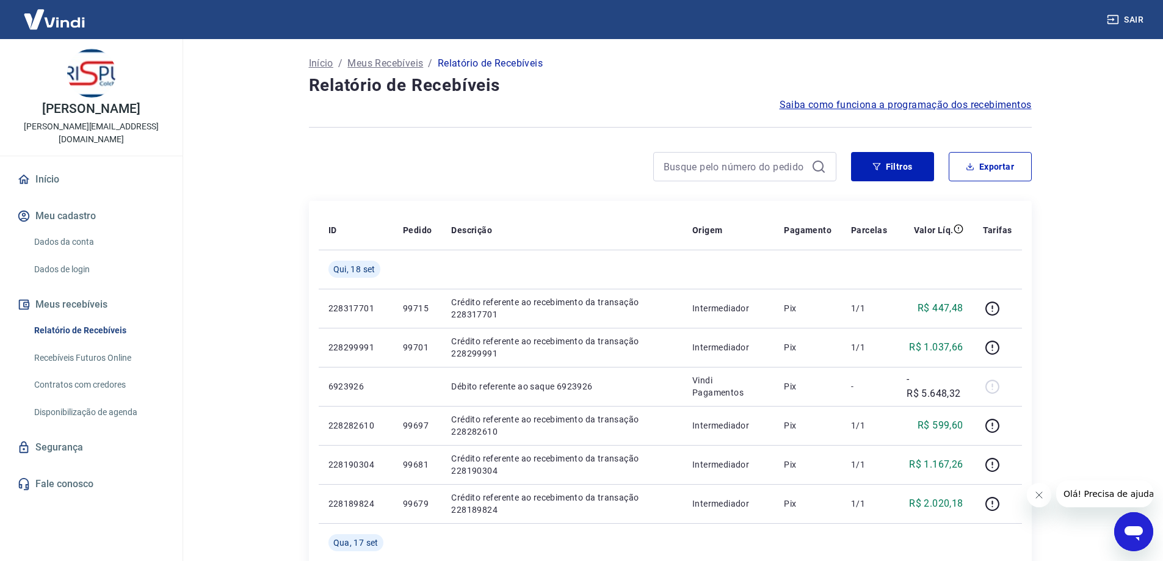
click at [408, 92] on h4 "Relatório de Recebíveis" at bounding box center [670, 85] width 723 height 24
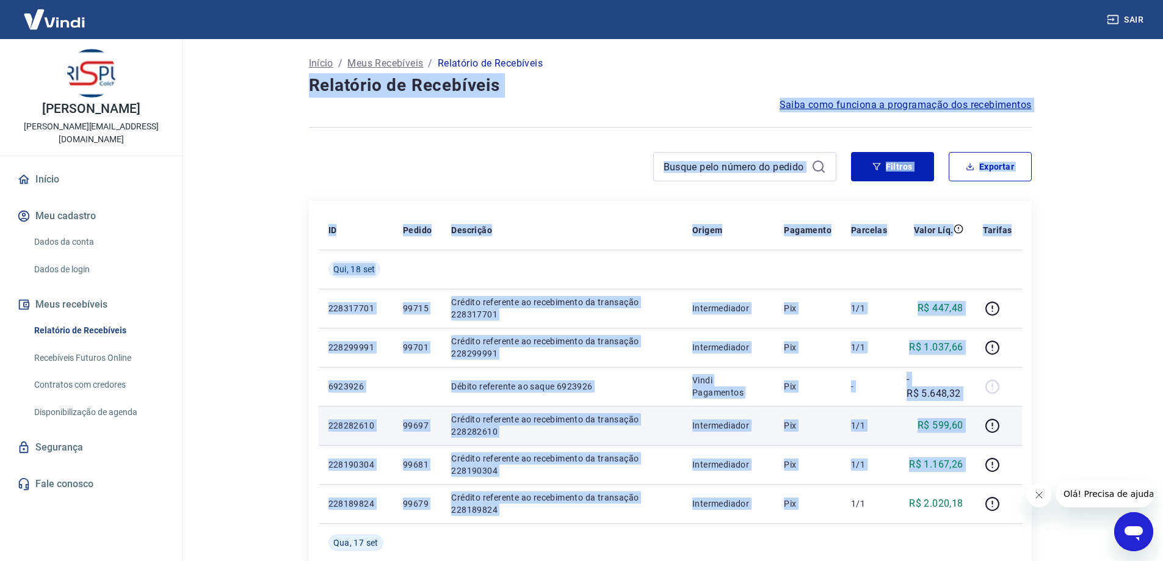
drag, startPoint x: 408, startPoint y: 92, endPoint x: 833, endPoint y: 432, distance: 544.8
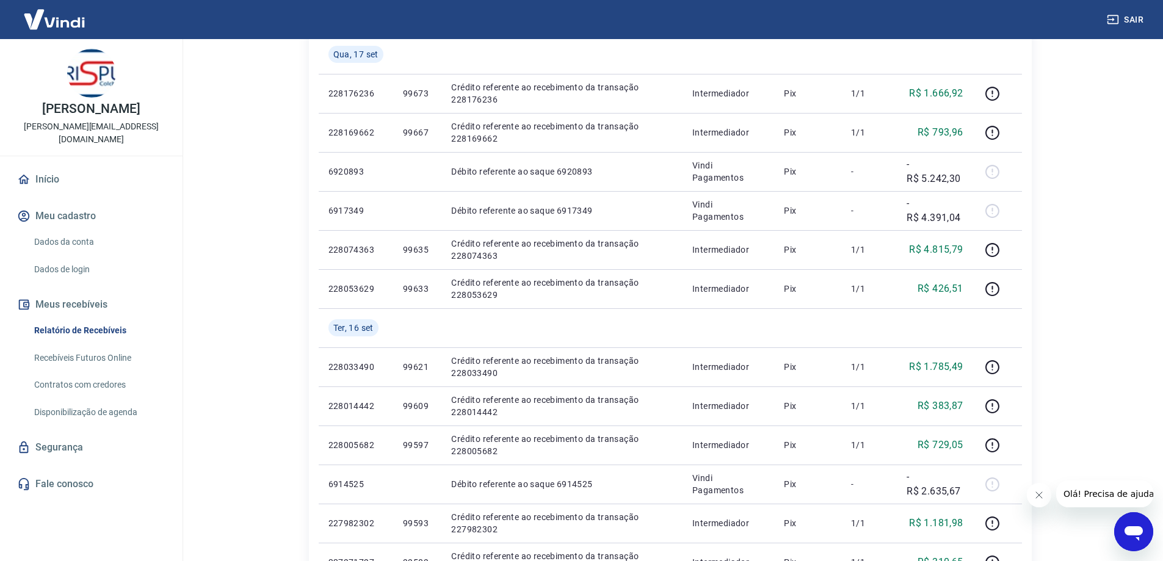
scroll to position [788, 0]
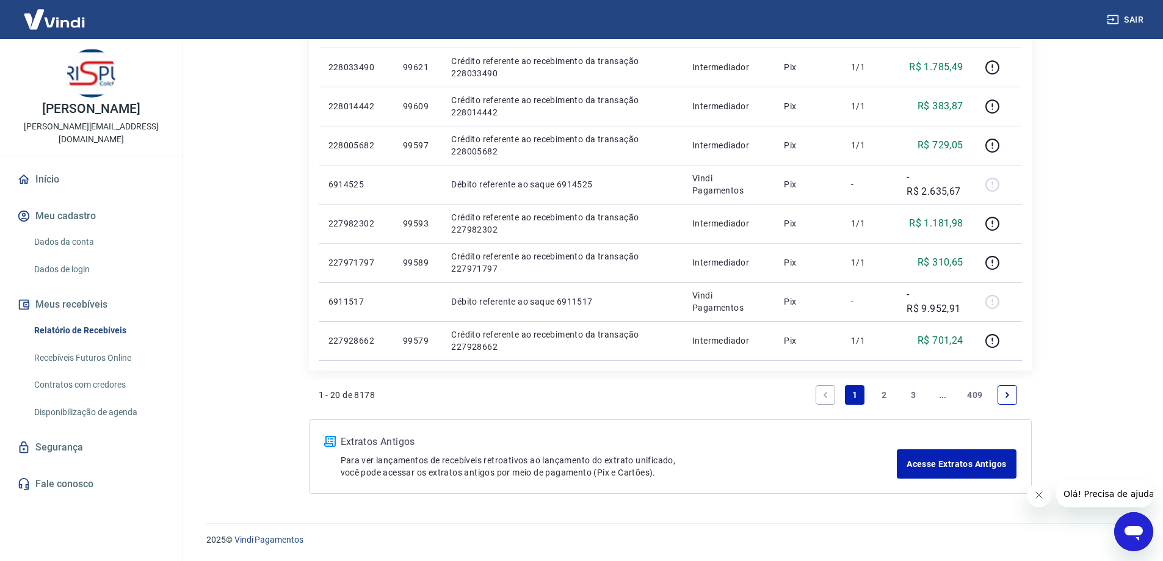
click at [1035, 501] on button "Fechar mensagem da empresa" at bounding box center [1039, 495] width 24 height 24
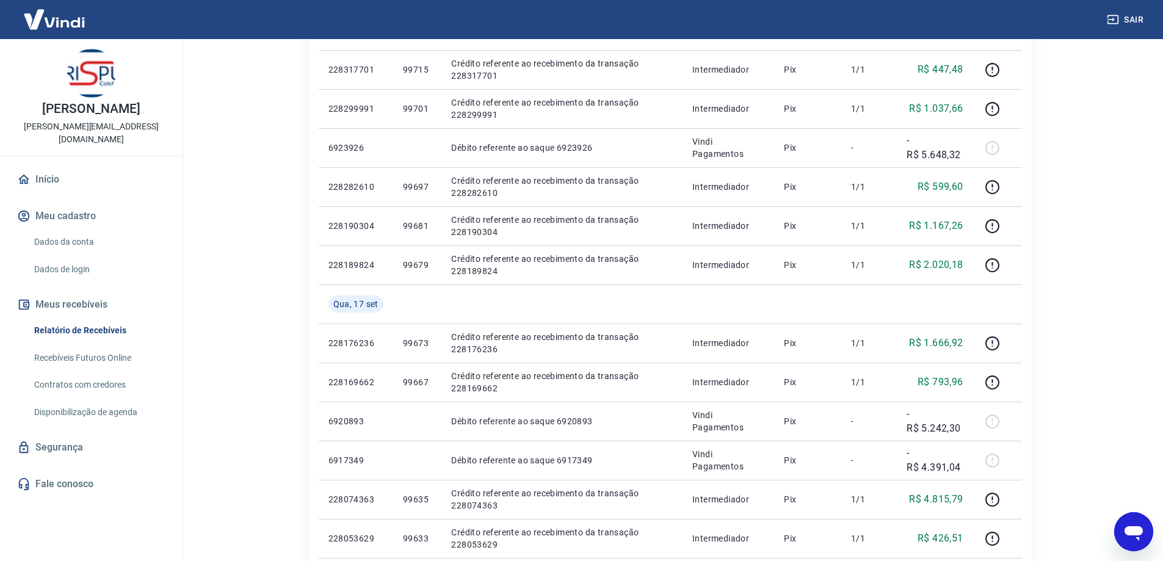
scroll to position [0, 0]
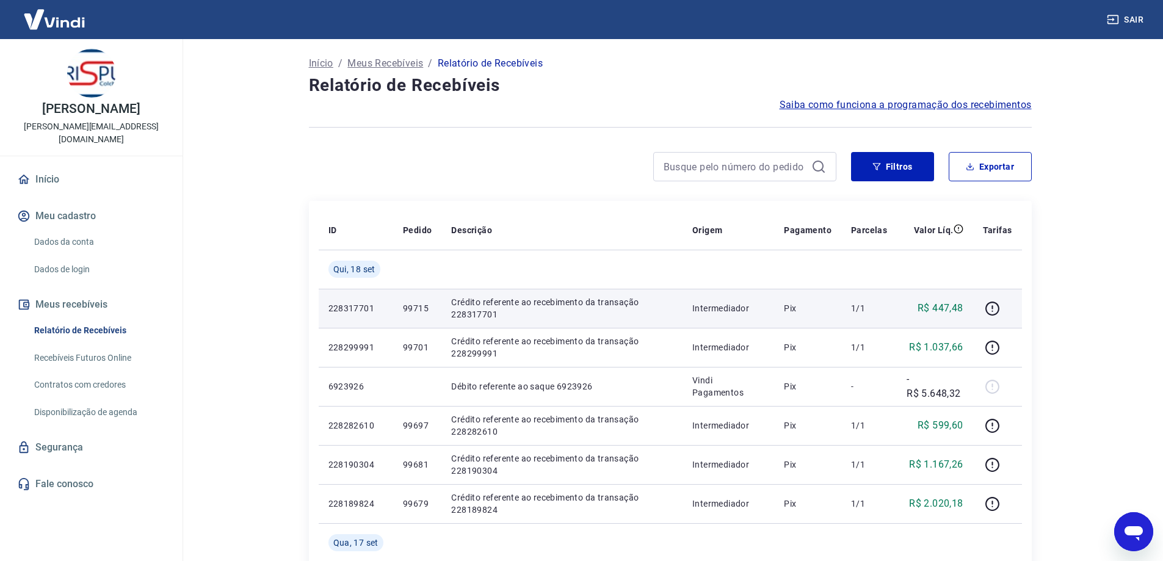
click at [354, 313] on p "228317701" at bounding box center [356, 308] width 55 height 12
click at [356, 310] on p "228317701" at bounding box center [356, 308] width 55 height 12
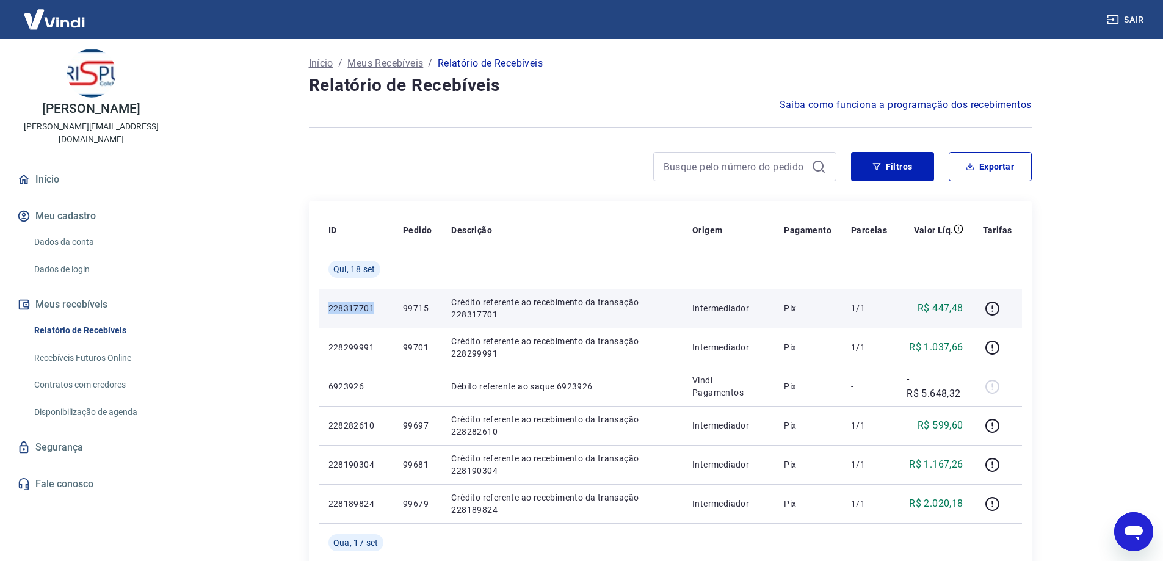
click at [356, 310] on p "228317701" at bounding box center [356, 308] width 55 height 12
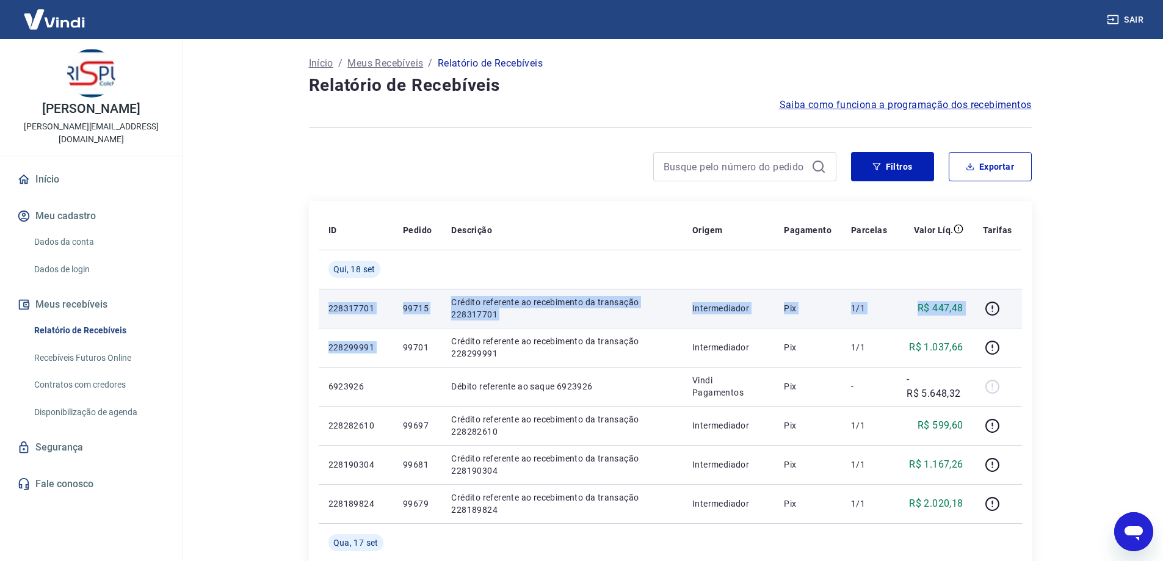
drag, startPoint x: 356, startPoint y: 310, endPoint x: 980, endPoint y: 320, distance: 624.2
click at [980, 320] on tr "228317701 99715 Crédito referente ao recebimento da transação 228317701 Interme…" at bounding box center [670, 308] width 703 height 39
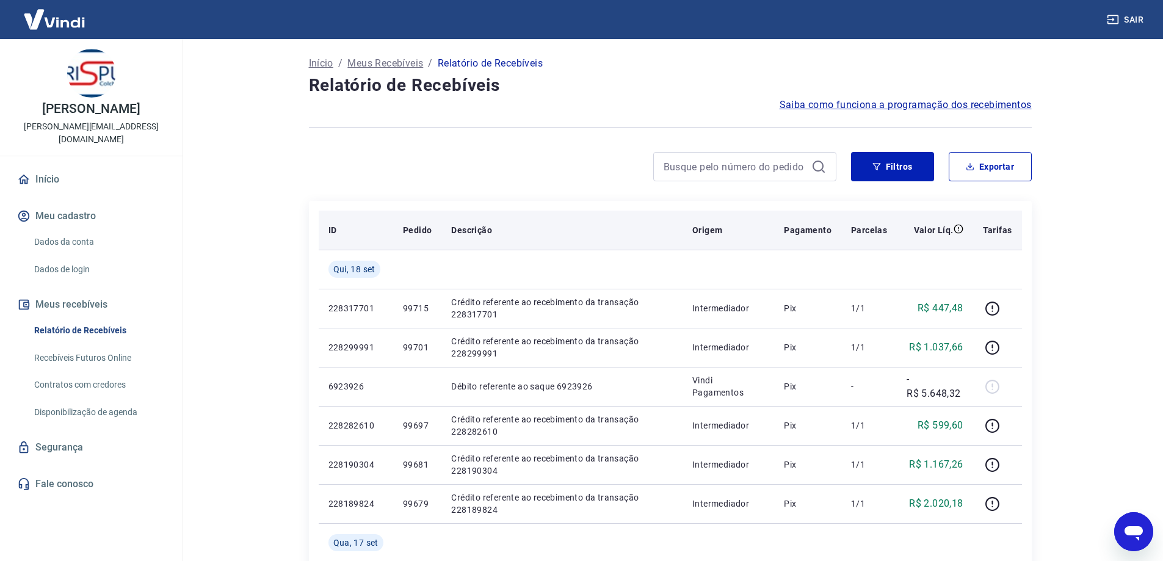
click at [474, 234] on p "Descrição" at bounding box center [471, 230] width 41 height 12
click at [517, 229] on div "Descrição" at bounding box center [562, 230] width 222 height 12
click at [459, 231] on p "Descrição" at bounding box center [471, 230] width 41 height 12
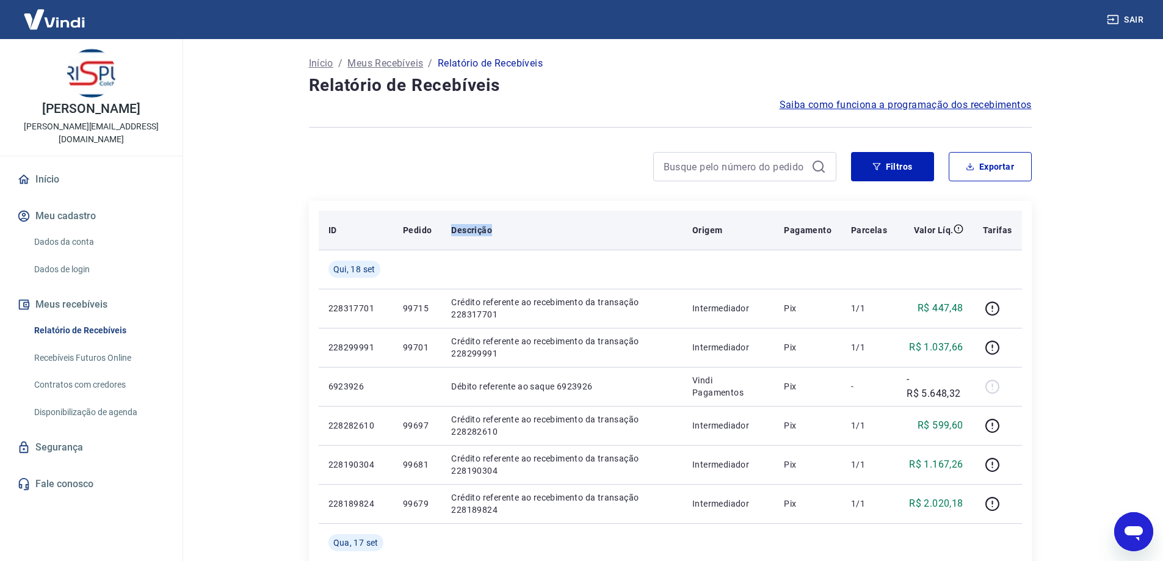
click at [459, 231] on p "Descrição" at bounding box center [471, 230] width 41 height 12
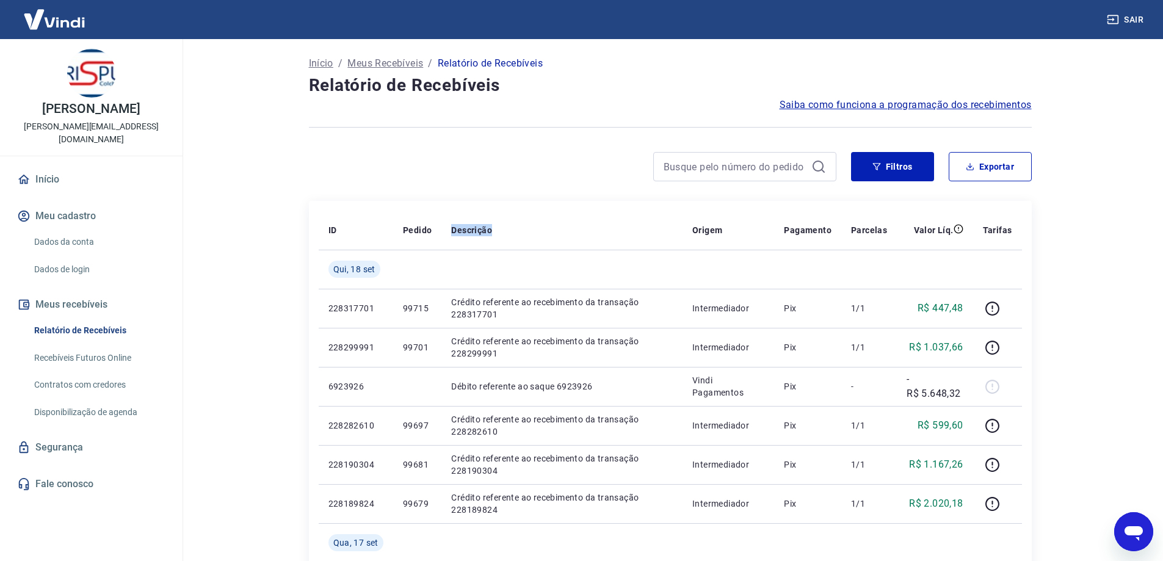
click at [490, 174] on div at bounding box center [573, 166] width 528 height 29
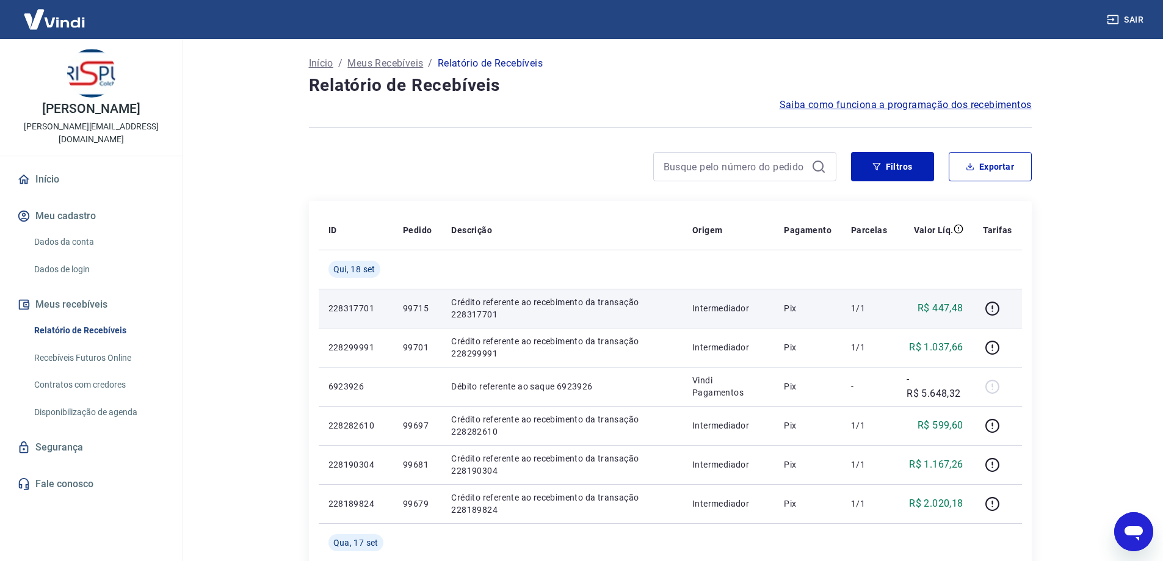
click at [412, 310] on p "99715" at bounding box center [417, 308] width 29 height 12
click at [465, 310] on p "Crédito referente ao recebimento da transação 228317701" at bounding box center [562, 308] width 222 height 24
click at [412, 308] on p "99715" at bounding box center [417, 308] width 29 height 12
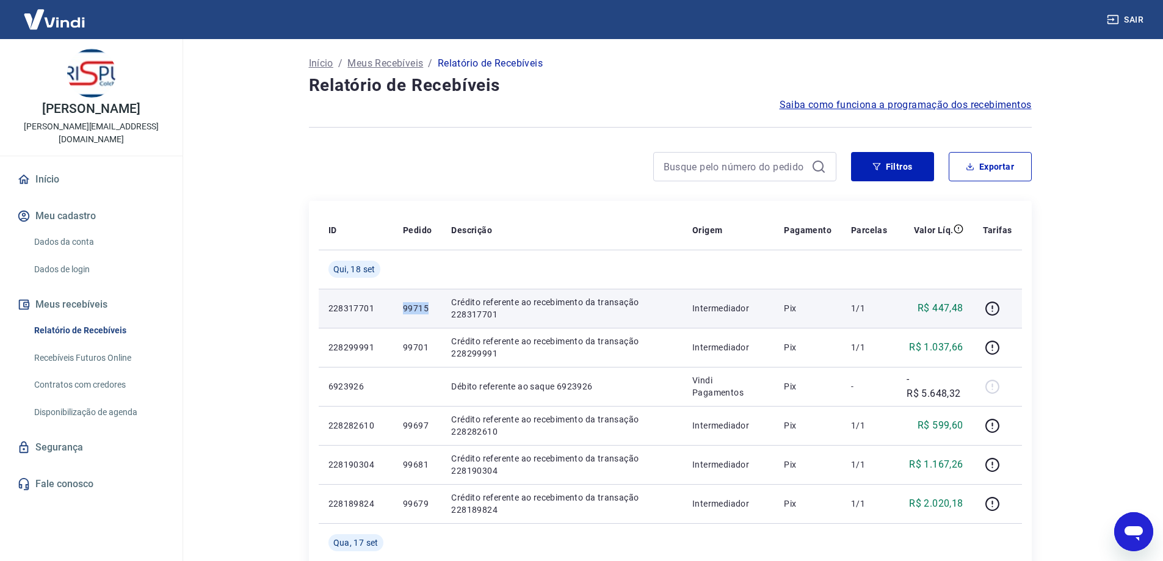
click at [411, 308] on p "99715" at bounding box center [417, 308] width 29 height 12
click at [483, 316] on p "Crédito referente ao recebimento da transação 228317701" at bounding box center [562, 308] width 222 height 24
click at [992, 311] on icon "button" at bounding box center [992, 308] width 15 height 15
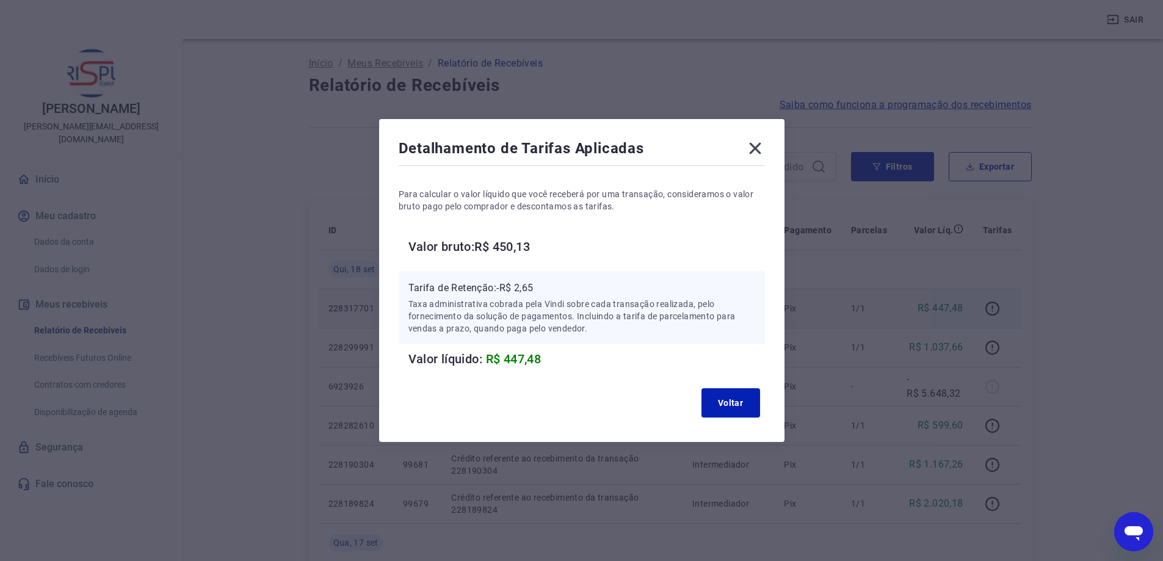
click at [532, 286] on p "Tarifa de Retenção: -R$ 2,65" at bounding box center [582, 288] width 347 height 15
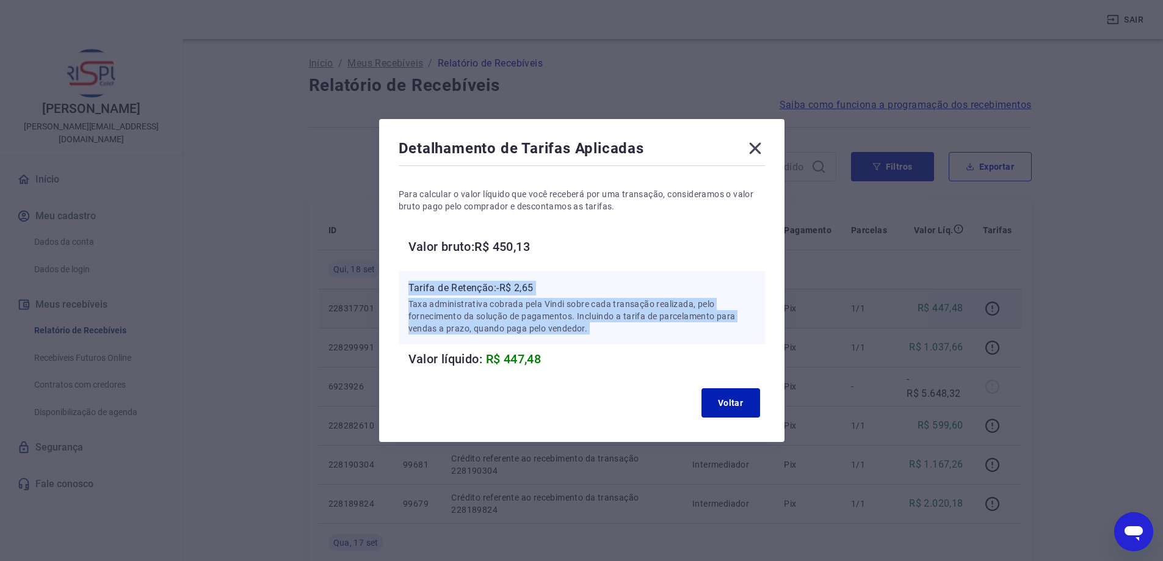
drag, startPoint x: 532, startPoint y: 286, endPoint x: 581, endPoint y: 335, distance: 68.7
click at [581, 335] on div "Tarifa de Retenção: -R$ 2,65 Taxa administrativa cobrada pela Vindi sobre cada …" at bounding box center [582, 307] width 366 height 73
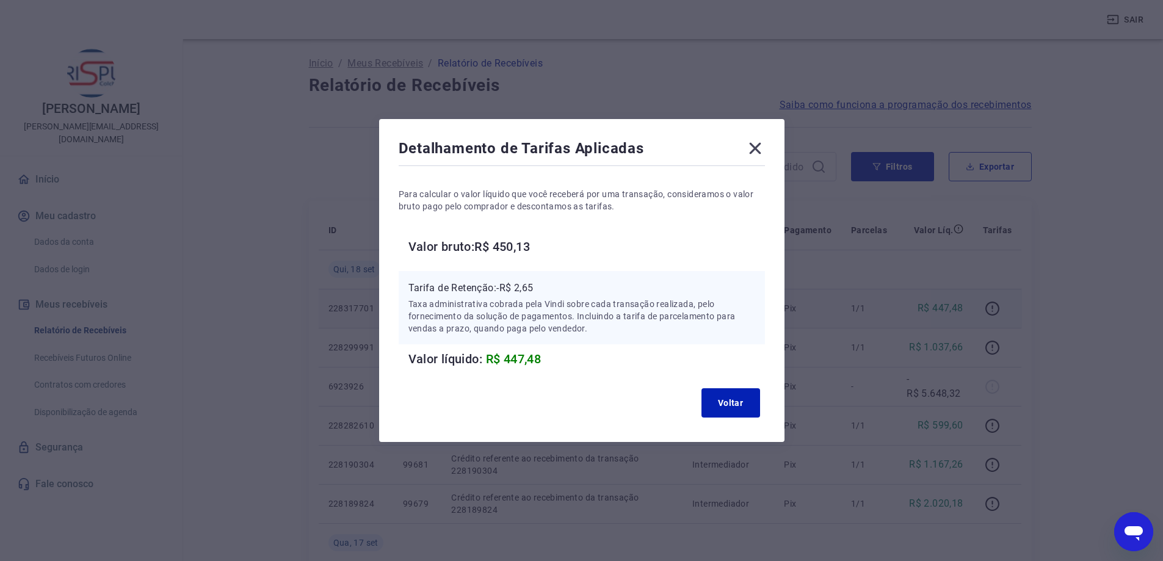
click at [752, 147] on icon at bounding box center [756, 149] width 20 height 20
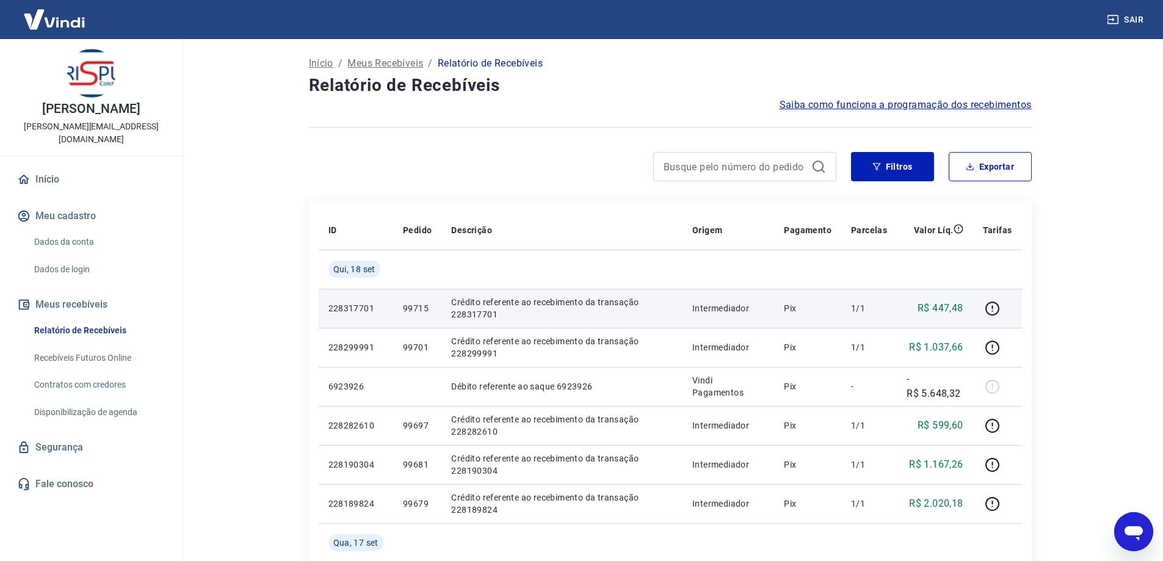
click at [746, 310] on p "Intermediador" at bounding box center [728, 308] width 72 height 12
click at [749, 308] on p "Intermediador" at bounding box center [728, 308] width 72 height 12
click at [995, 306] on icon "button" at bounding box center [992, 308] width 15 height 15
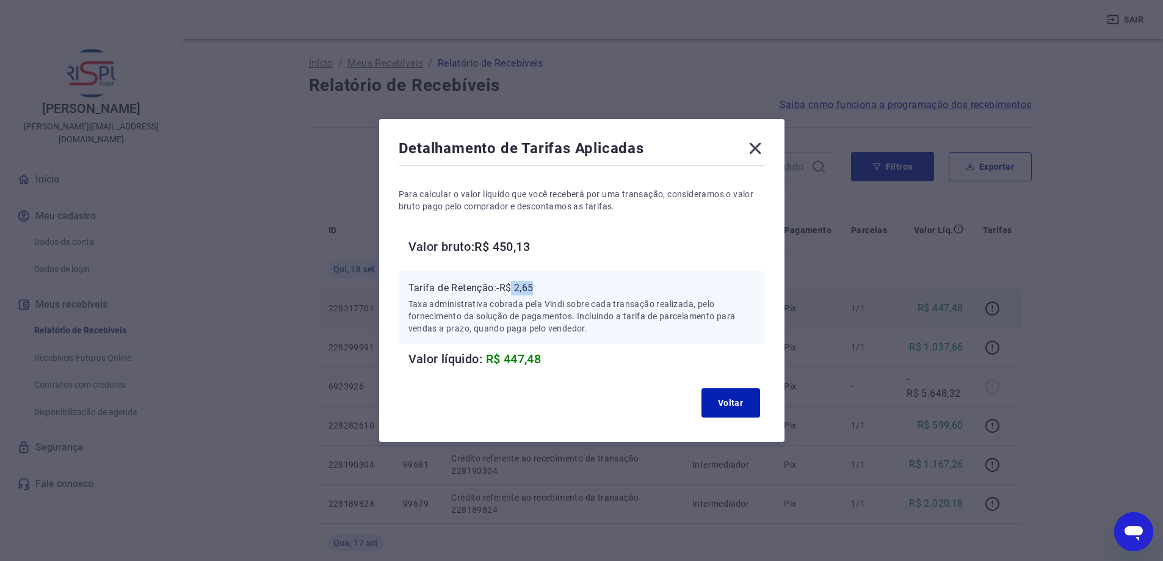
drag, startPoint x: 518, startPoint y: 283, endPoint x: 542, endPoint y: 283, distance: 24.4
click at [542, 283] on p "Tarifa de Retenção: -R$ 2,65" at bounding box center [582, 288] width 347 height 15
click at [760, 148] on icon at bounding box center [755, 149] width 12 height 12
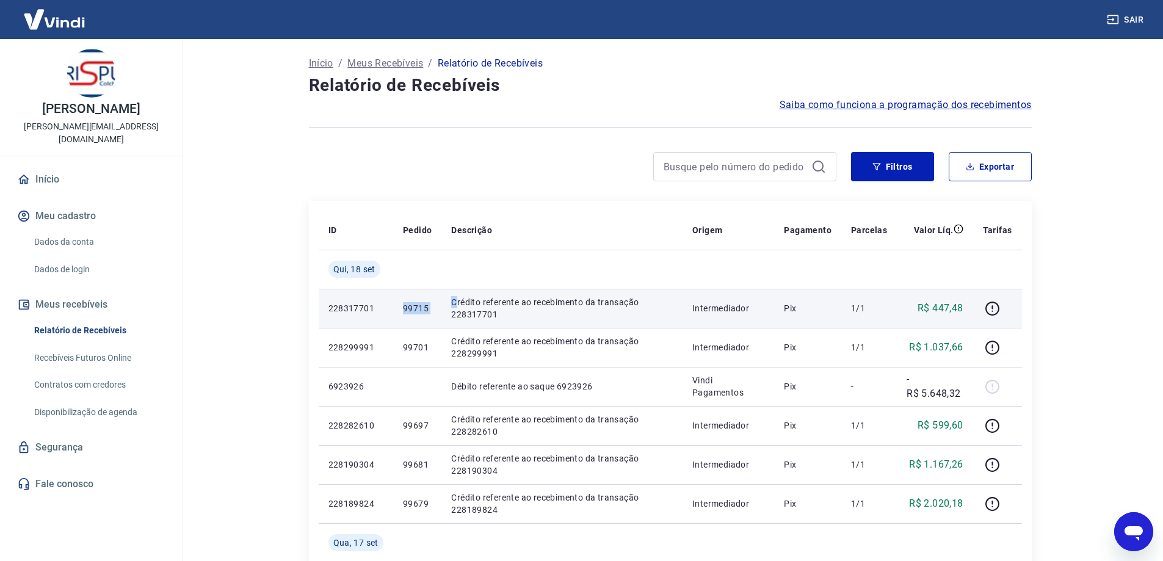
drag, startPoint x: 404, startPoint y: 304, endPoint x: 457, endPoint y: 303, distance: 53.7
click at [457, 303] on tr "228317701 99715 Crédito referente ao recebimento da transação 228317701 Interme…" at bounding box center [670, 308] width 703 height 39
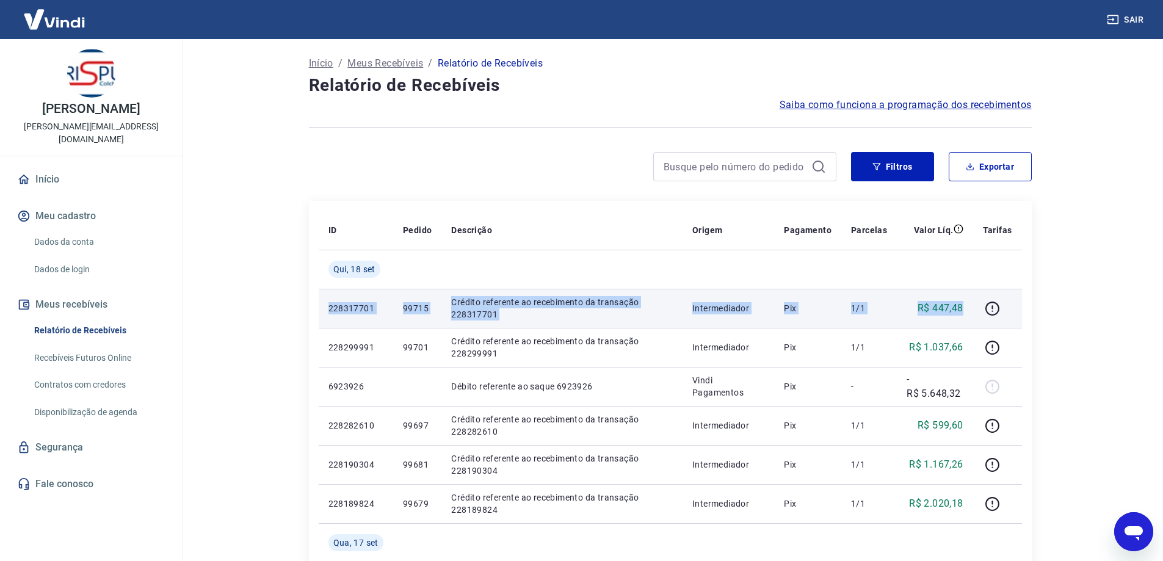
drag, startPoint x: 964, startPoint y: 307, endPoint x: 330, endPoint y: 303, distance: 633.9
click at [330, 303] on tr "228317701 99715 Crédito referente ao recebimento da transação 228317701 Interme…" at bounding box center [670, 308] width 703 height 39
click at [330, 305] on p "228317701" at bounding box center [356, 308] width 55 height 12
drag, startPoint x: 330, startPoint y: 305, endPoint x: 976, endPoint y: 312, distance: 646.7
click at [976, 312] on tr "228317701 99715 Crédito referente ao recebimento da transação 228317701 Interme…" at bounding box center [670, 308] width 703 height 39
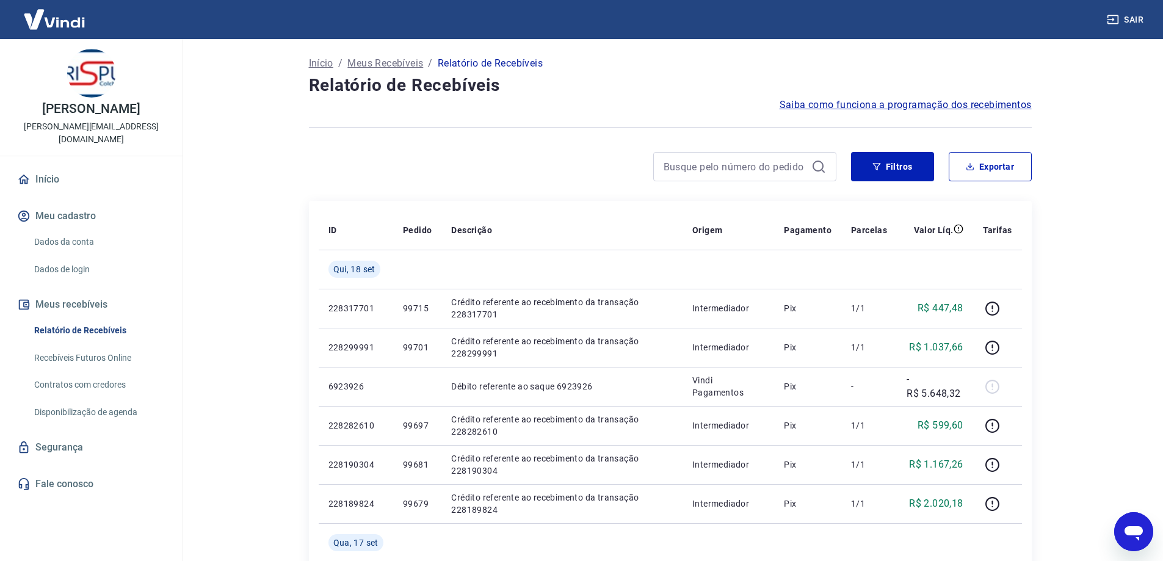
click at [1091, 274] on main "Início / Meus Recebíveis / Relatório de Recebíveis Relatório de Recebíveis Saib…" at bounding box center [670, 300] width 986 height 522
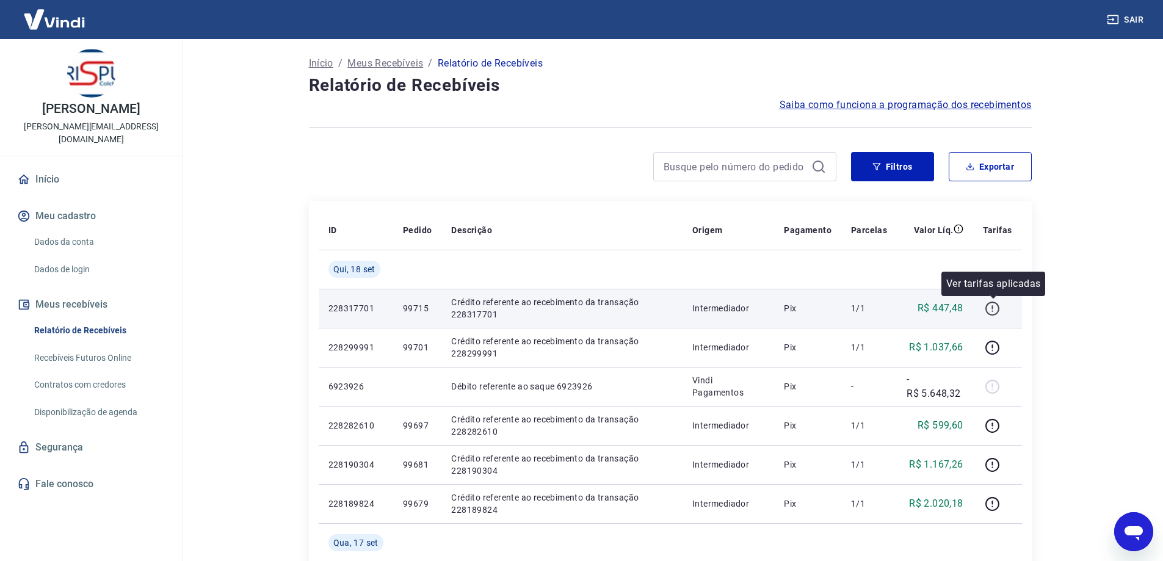
click at [992, 310] on icon "button" at bounding box center [992, 308] width 15 height 15
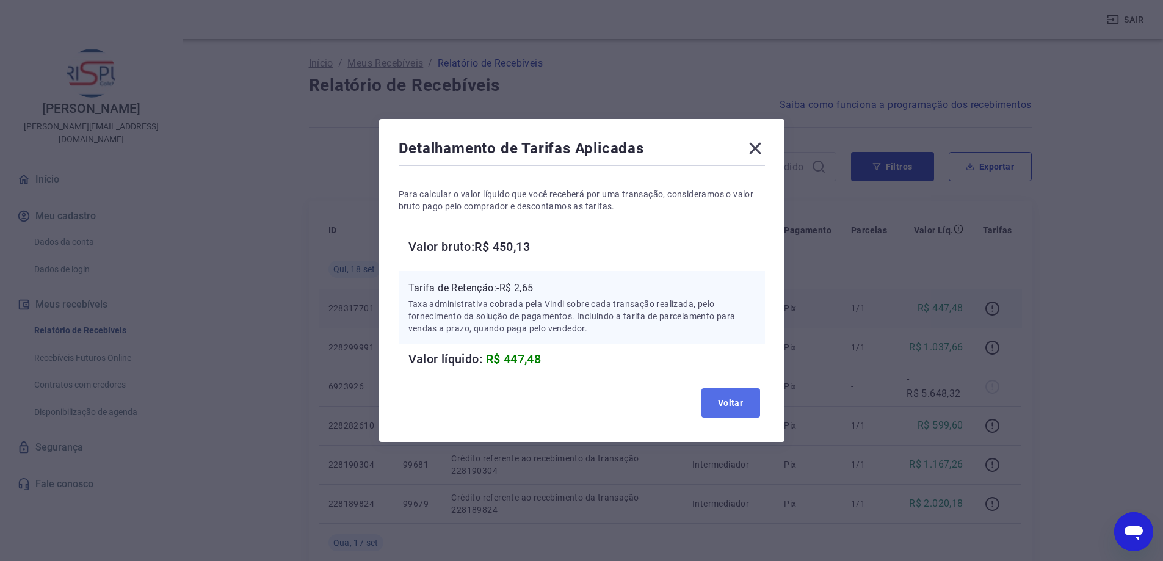
click at [739, 402] on button "Voltar" at bounding box center [731, 402] width 59 height 29
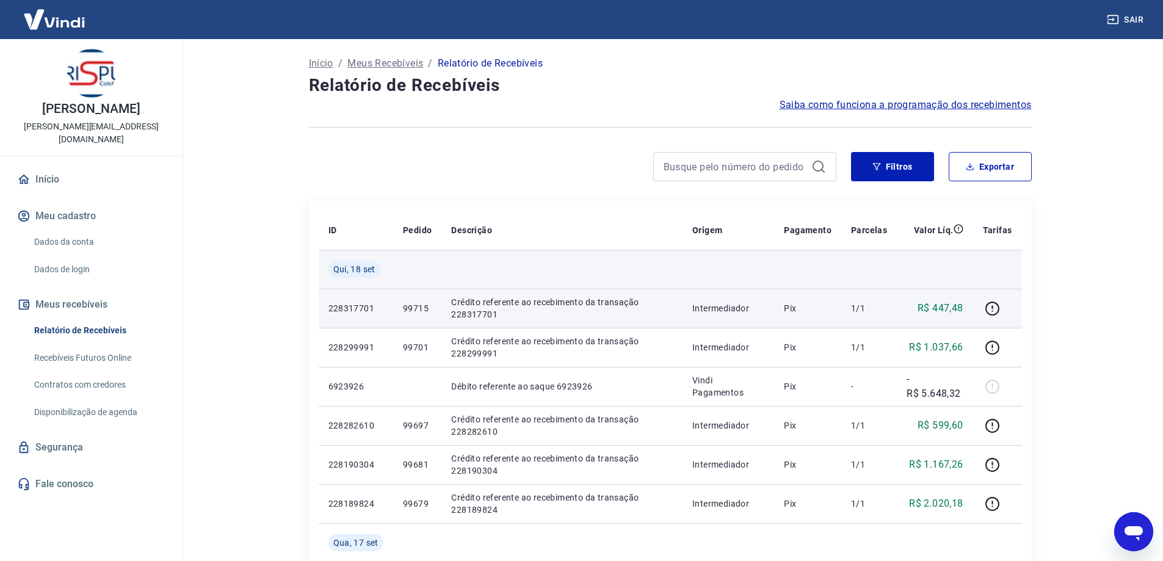
click at [370, 268] on span "Qui, 18 set" at bounding box center [354, 269] width 42 height 12
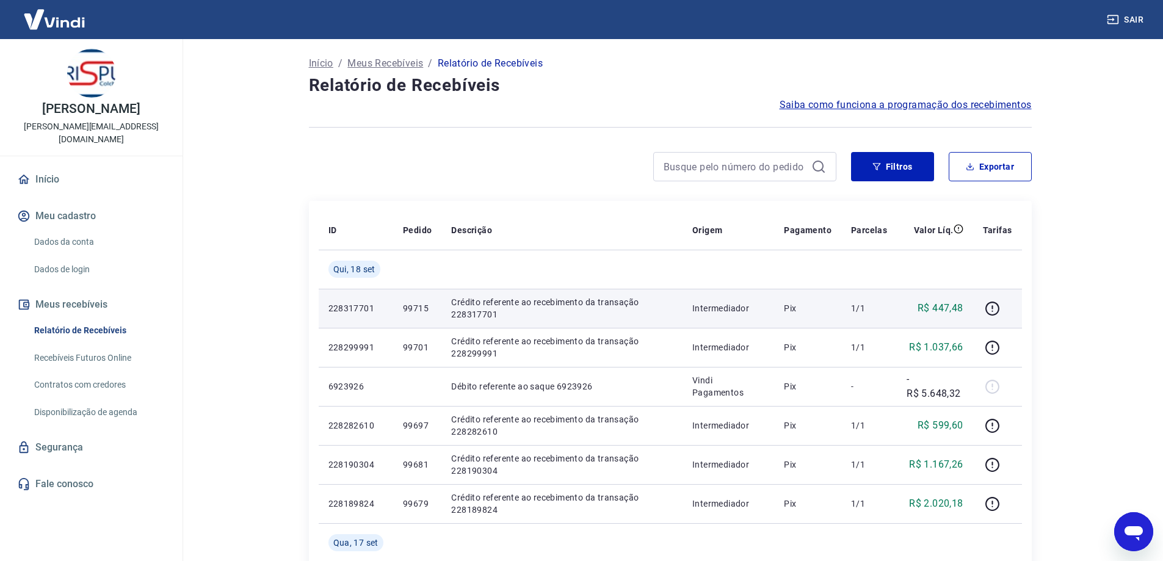
click at [432, 167] on div at bounding box center [573, 166] width 528 height 29
click at [355, 305] on p "228317701" at bounding box center [356, 308] width 55 height 12
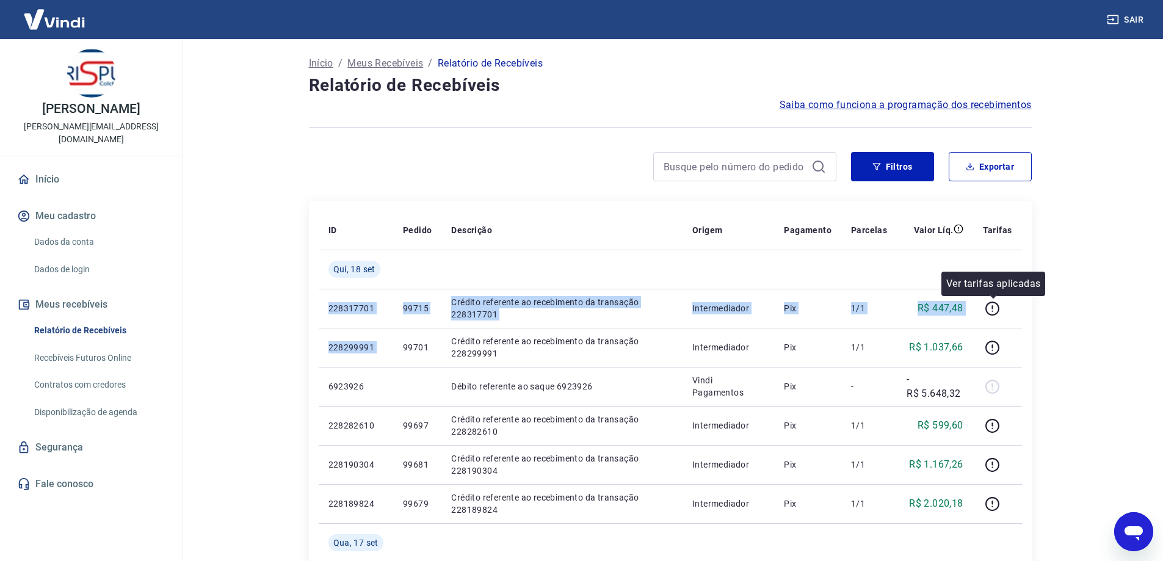
drag, startPoint x: 355, startPoint y: 305, endPoint x: 1031, endPoint y: 310, distance: 676.0
click at [984, 311] on tr "228317701 99715 Crédito referente ao recebimento da transação 228317701 Interme…" at bounding box center [670, 308] width 703 height 39
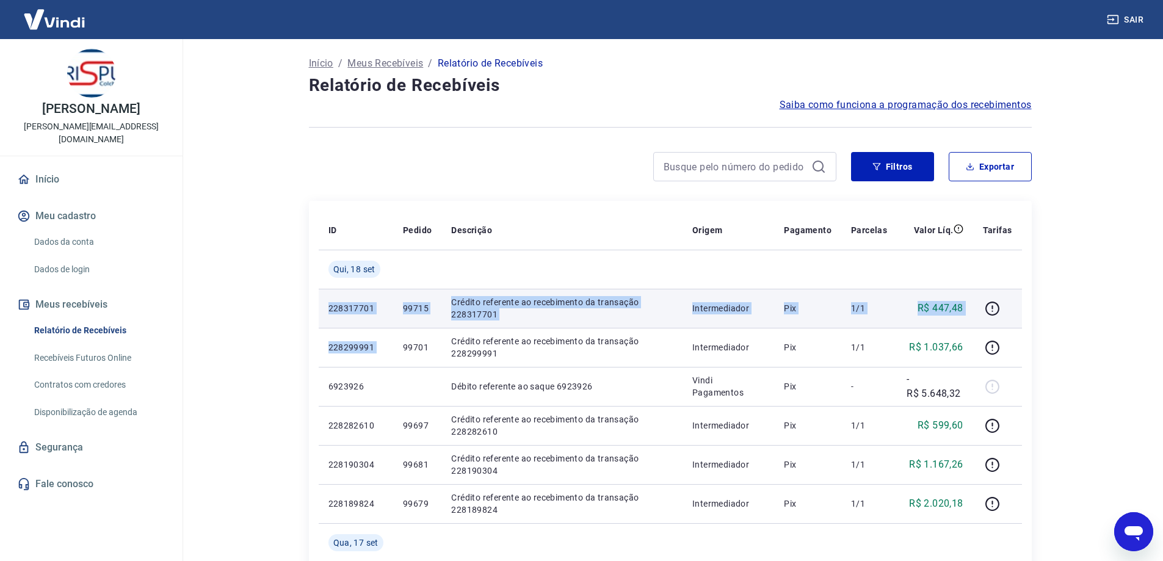
click at [923, 308] on p "R$ 447,48" at bounding box center [941, 308] width 46 height 15
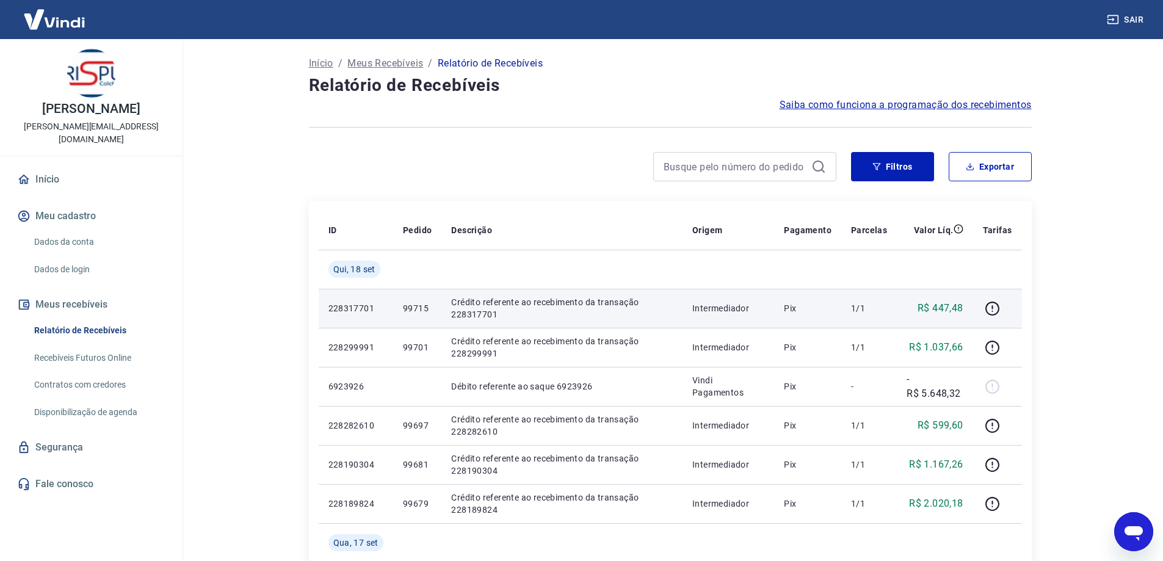
click at [349, 307] on p "228317701" at bounding box center [356, 308] width 55 height 12
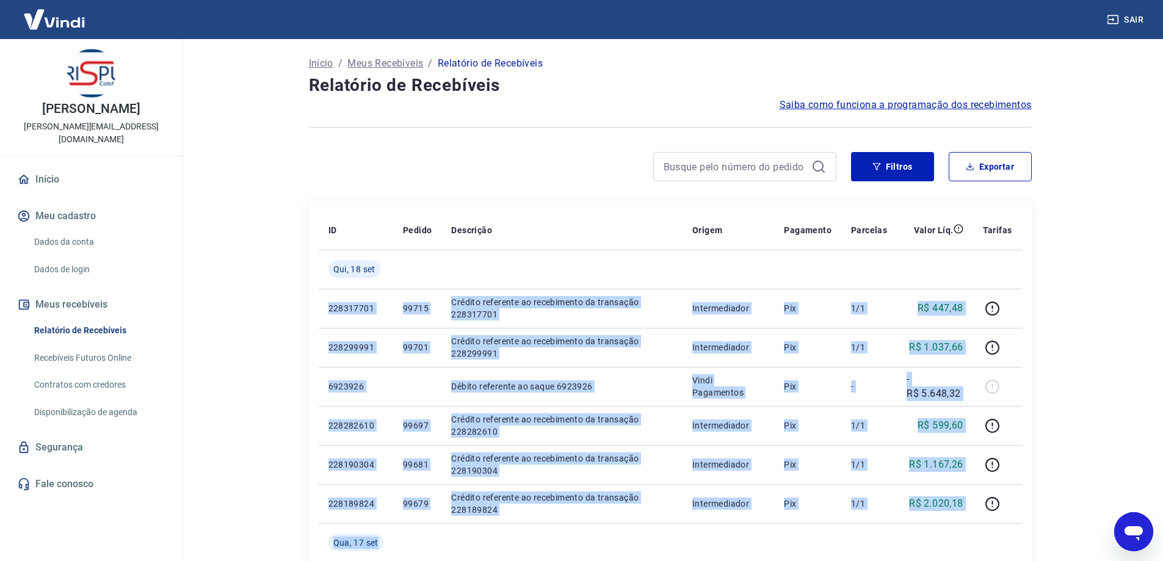
drag, startPoint x: 349, startPoint y: 307, endPoint x: 1180, endPoint y: 307, distance: 831.7
click at [1163, 307] on html "[PERSON_NAME] [PERSON_NAME][EMAIL_ADDRESS][DOMAIN_NAME] Início Meu cadastro Dad…" at bounding box center [581, 280] width 1163 height 561
click at [685, 305] on tr "228317701 99715 Crédito referente ao recebimento da transação 228317701 Interme…" at bounding box center [670, 308] width 703 height 39
click at [719, 303] on p "Intermediador" at bounding box center [728, 308] width 72 height 12
click at [720, 303] on p "Intermediador" at bounding box center [728, 308] width 72 height 12
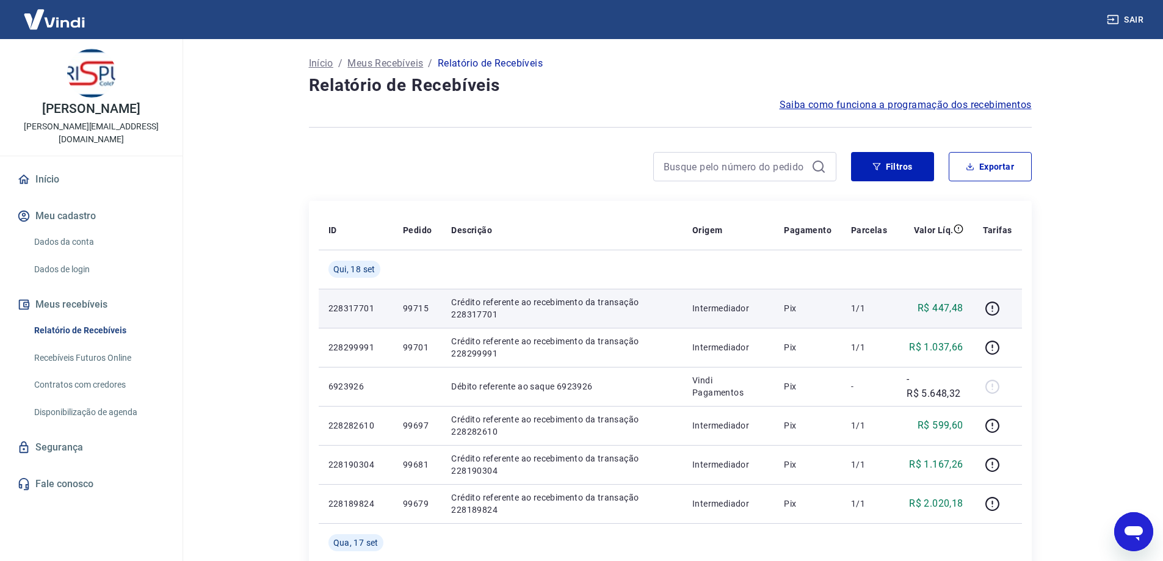
click at [353, 310] on p "228317701" at bounding box center [356, 308] width 55 height 12
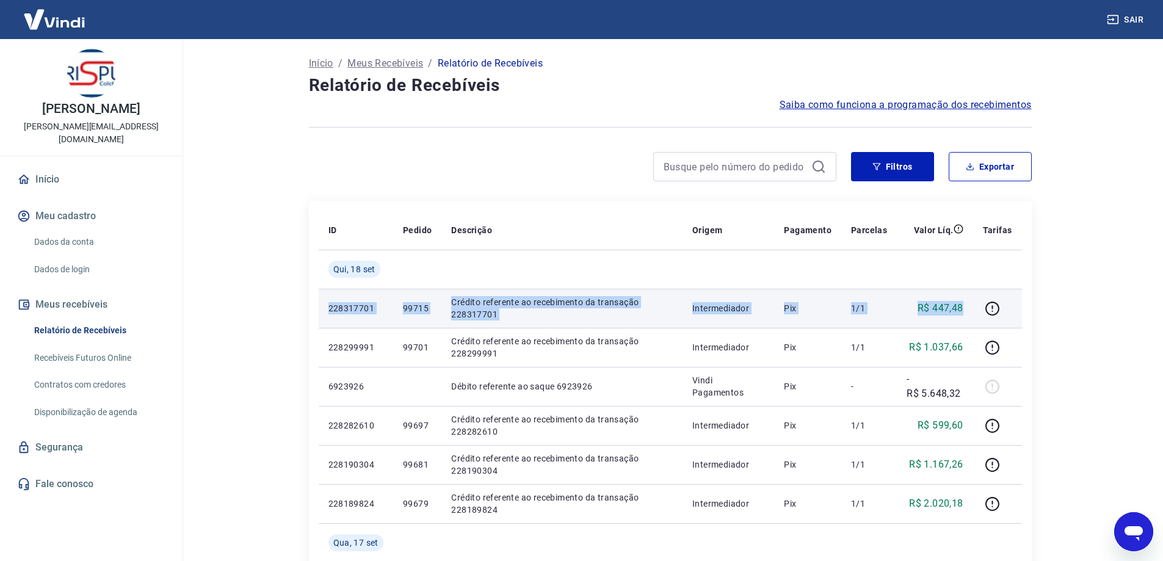
drag, startPoint x: 353, startPoint y: 310, endPoint x: 967, endPoint y: 311, distance: 614.3
click at [967, 311] on tr "228317701 99715 Crédito referente ao recebimento da transação 228317701 Interme…" at bounding box center [670, 308] width 703 height 39
click at [967, 310] on td "R$ 447,48" at bounding box center [935, 308] width 76 height 39
drag, startPoint x: 967, startPoint y: 306, endPoint x: 344, endPoint y: 311, distance: 623.5
click at [344, 311] on tr "228317701 99715 Crédito referente ao recebimento da transação 228317701 Interme…" at bounding box center [670, 308] width 703 height 39
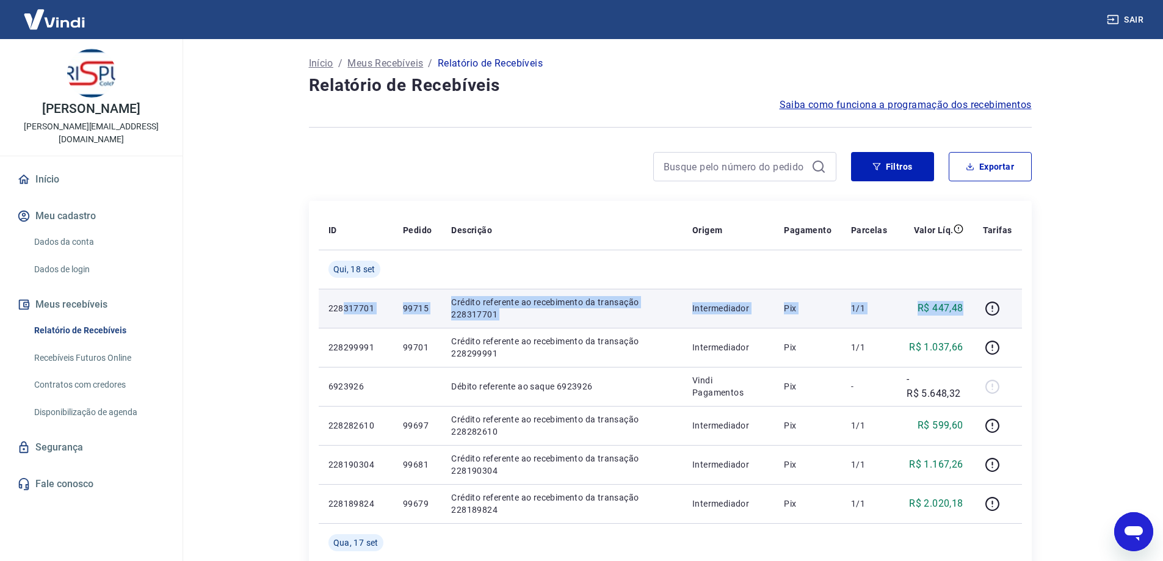
click at [344, 311] on p "228317701" at bounding box center [356, 308] width 55 height 12
drag, startPoint x: 344, startPoint y: 311, endPoint x: 1019, endPoint y: 308, distance: 675.4
click at [1019, 308] on tr "228317701 99715 Crédito referente ao recebimento da transação 228317701 Interme…" at bounding box center [670, 308] width 703 height 39
click at [735, 308] on p "Intermediador" at bounding box center [728, 308] width 72 height 12
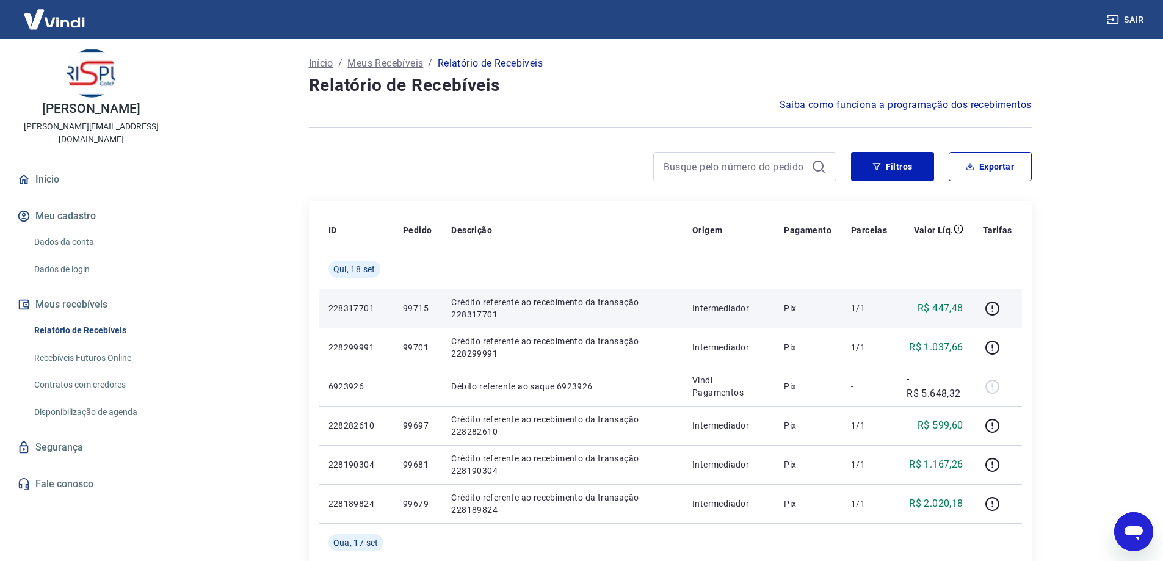
click at [356, 309] on p "228317701" at bounding box center [356, 308] width 55 height 12
drag, startPoint x: 356, startPoint y: 309, endPoint x: 822, endPoint y: 309, distance: 465.9
click at [822, 309] on tr "228317701 99715 Crédito referente ao recebimento da transação 228317701 Interme…" at bounding box center [670, 308] width 703 height 39
click at [821, 309] on p "Pix" at bounding box center [808, 308] width 48 height 12
